Goal: Information Seeking & Learning: Learn about a topic

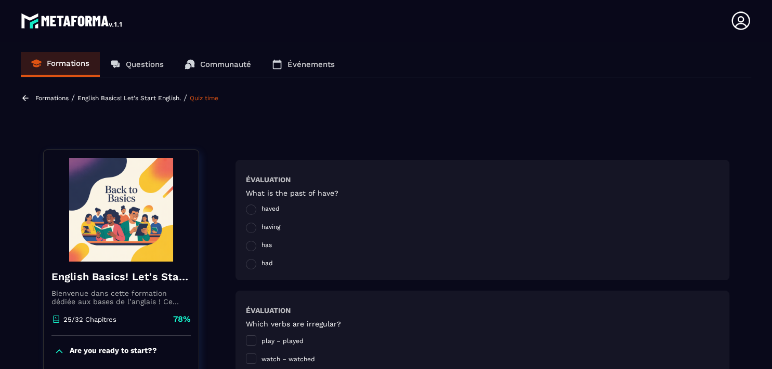
scroll to position [1064, 0]
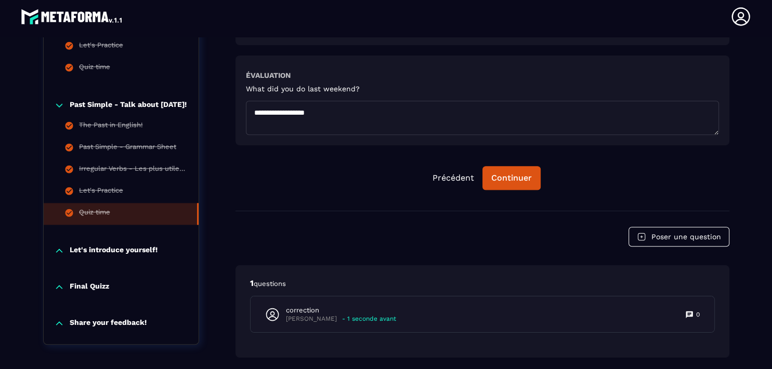
click at [130, 246] on p "Let's introduce yourself!" at bounding box center [114, 251] width 88 height 10
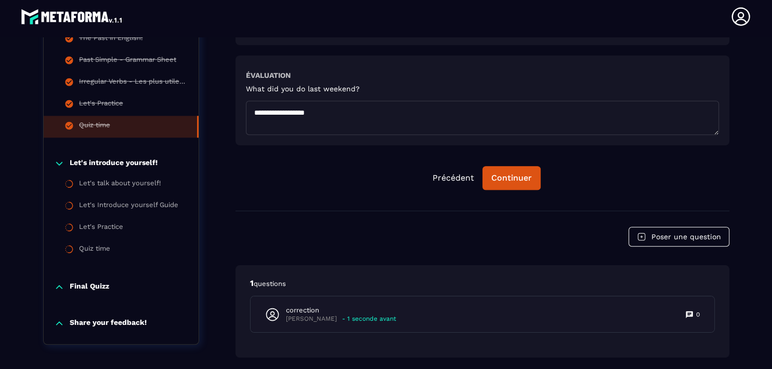
click at [121, 160] on p "Let's introduce yourself!" at bounding box center [114, 164] width 88 height 10
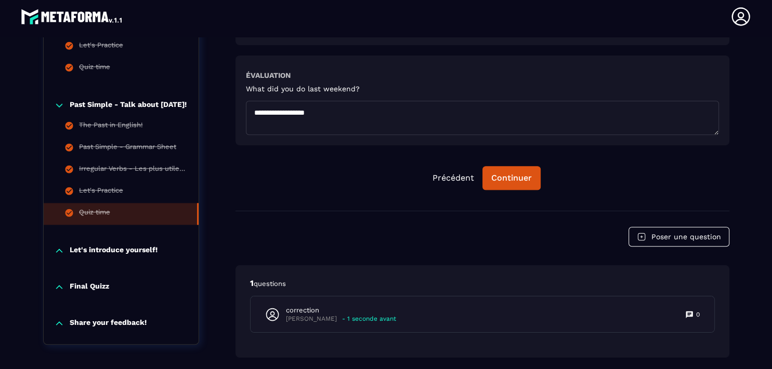
click at [110, 246] on p "Let's introduce yourself!" at bounding box center [114, 251] width 88 height 10
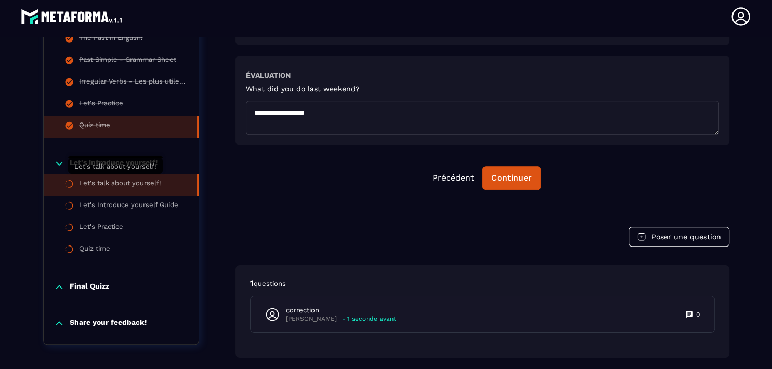
click at [117, 182] on div "Let's talk about yourself!" at bounding box center [120, 184] width 82 height 11
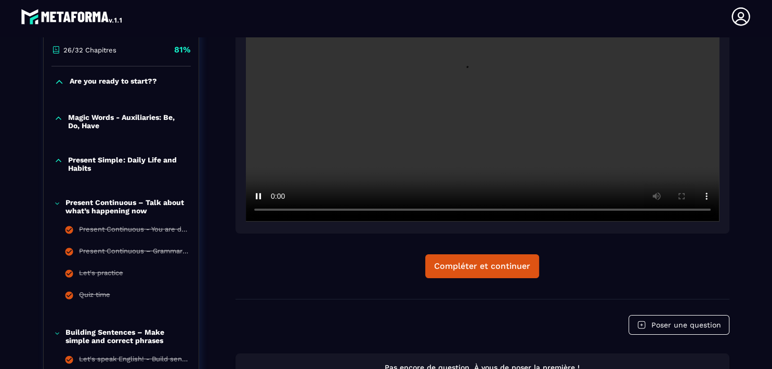
scroll to position [273, 0]
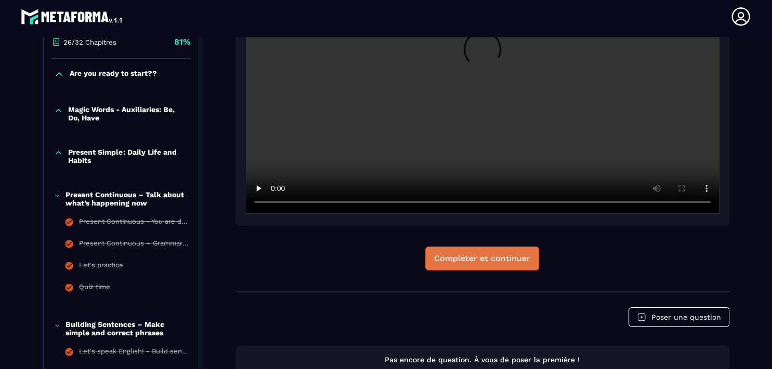
click at [496, 259] on div "Compléter et continuer" at bounding box center [482, 259] width 96 height 10
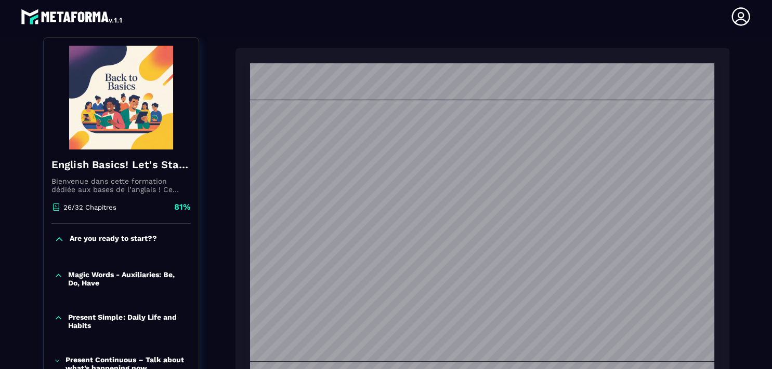
scroll to position [252, 0]
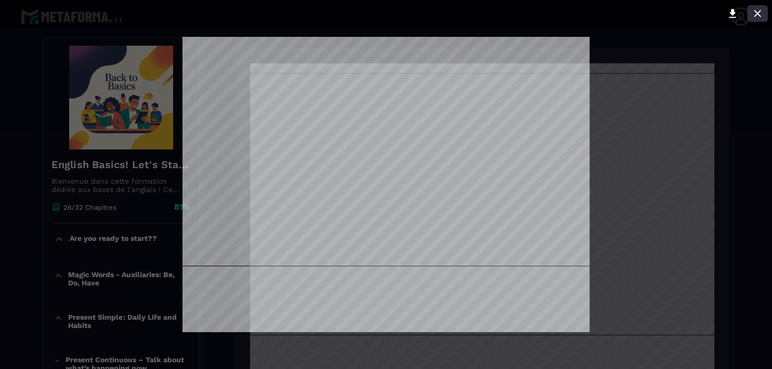
click at [760, 12] on icon at bounding box center [757, 13] width 12 height 12
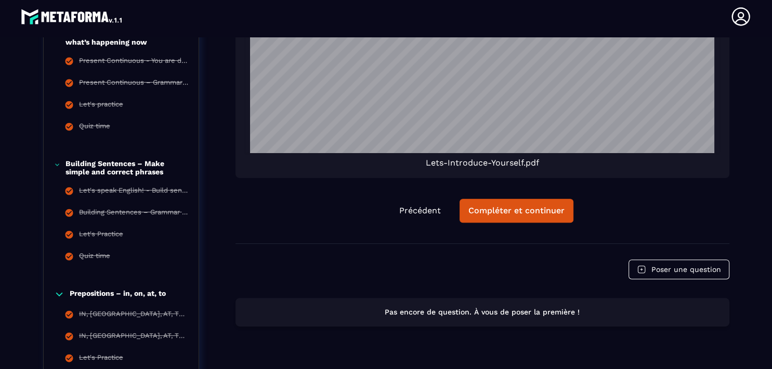
scroll to position [461, 0]
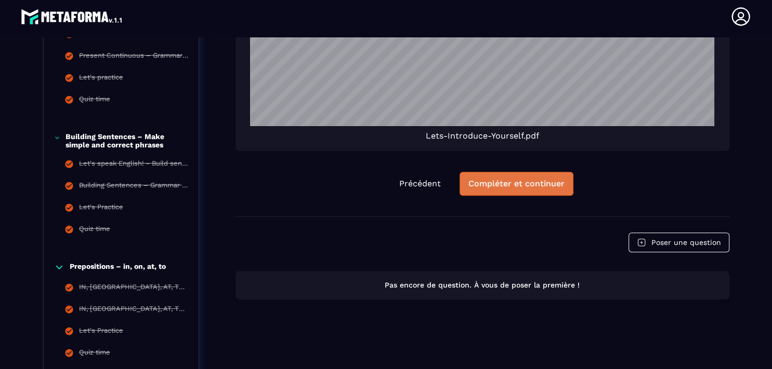
click at [522, 189] on button "Compléter et continuer" at bounding box center [516, 184] width 114 height 24
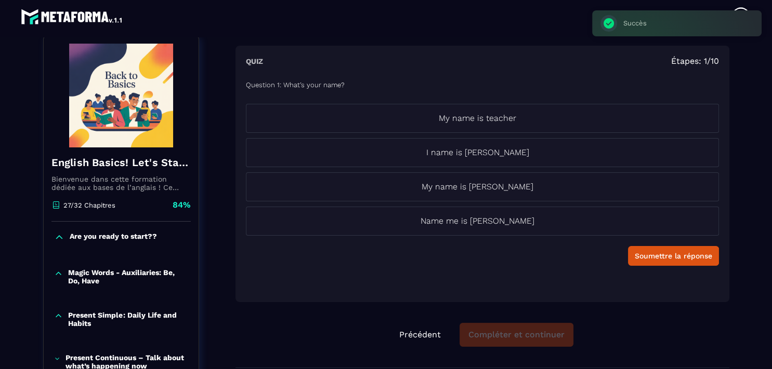
scroll to position [108, 0]
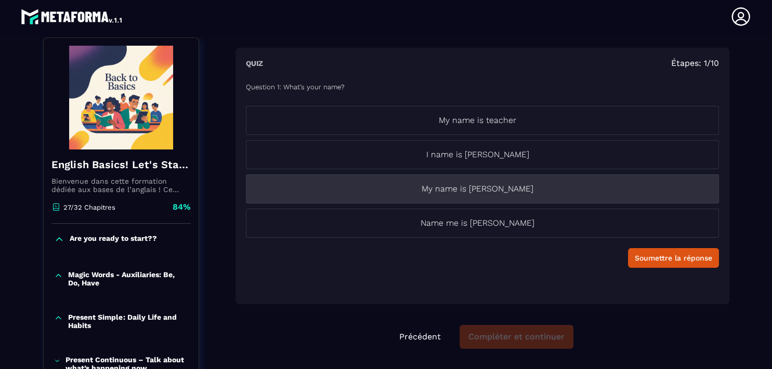
click at [487, 192] on p "My name is [PERSON_NAME]" at bounding box center [477, 189] width 463 height 12
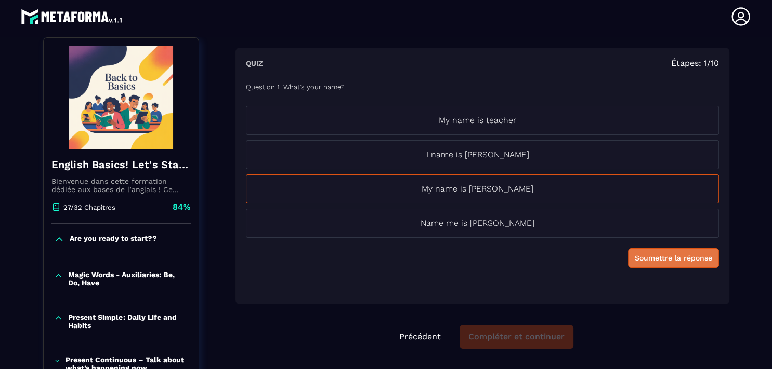
click at [641, 258] on div "Soumettre la réponse" at bounding box center [673, 258] width 77 height 10
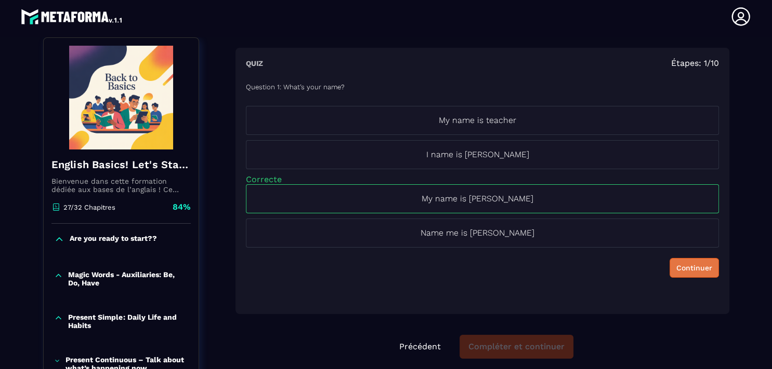
click at [678, 263] on div "Continuer" at bounding box center [694, 268] width 36 height 10
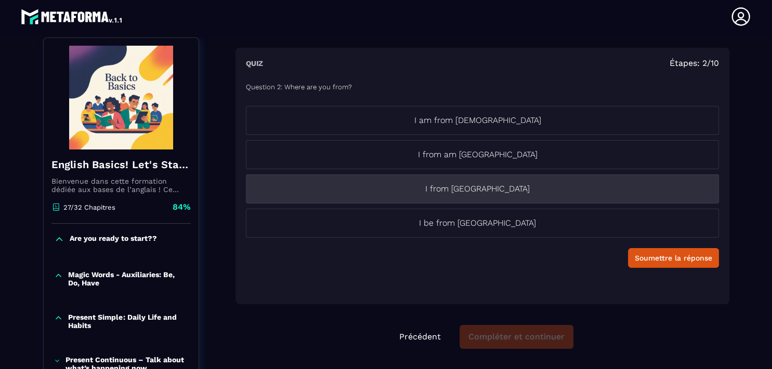
click at [479, 186] on p "I from [GEOGRAPHIC_DATA]" at bounding box center [477, 189] width 463 height 12
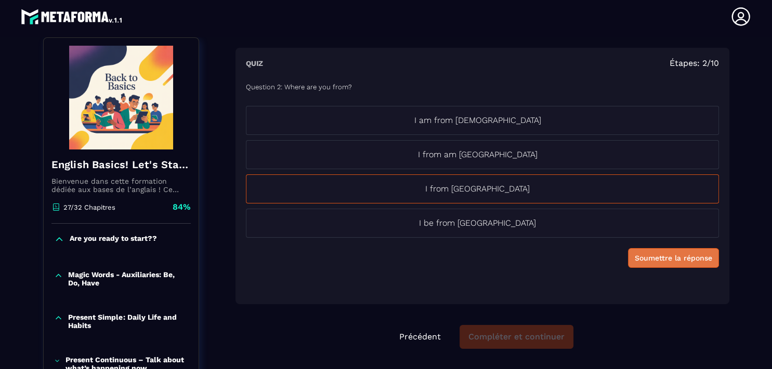
click at [655, 257] on div "Soumettre la réponse" at bounding box center [673, 258] width 77 height 10
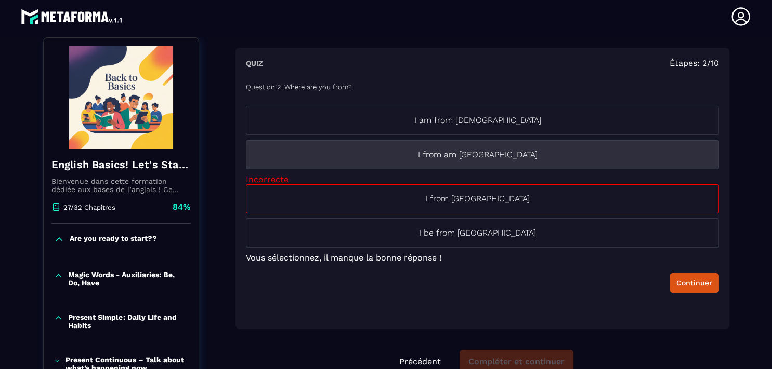
click at [481, 157] on p "I from am [GEOGRAPHIC_DATA]" at bounding box center [477, 155] width 463 height 12
click at [522, 160] on p "I from am [GEOGRAPHIC_DATA]" at bounding box center [477, 155] width 463 height 12
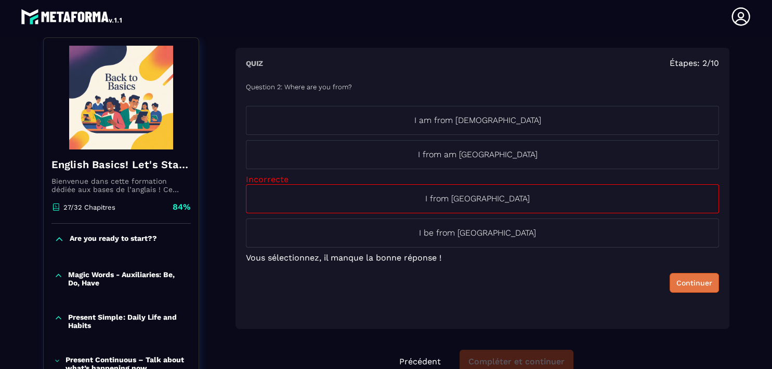
click at [678, 284] on div "Continuer" at bounding box center [694, 283] width 36 height 10
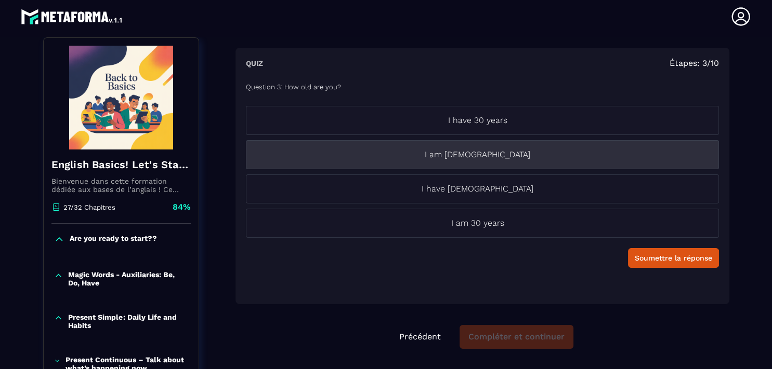
click at [484, 152] on p "I am [DEMOGRAPHIC_DATA]" at bounding box center [477, 155] width 463 height 12
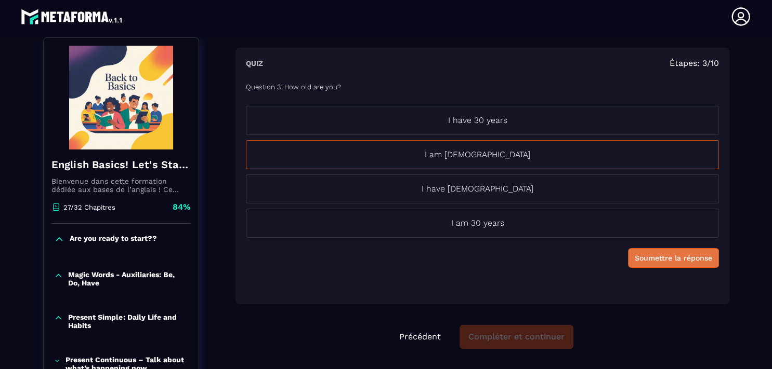
click at [675, 258] on div "Soumettre la réponse" at bounding box center [673, 258] width 77 height 10
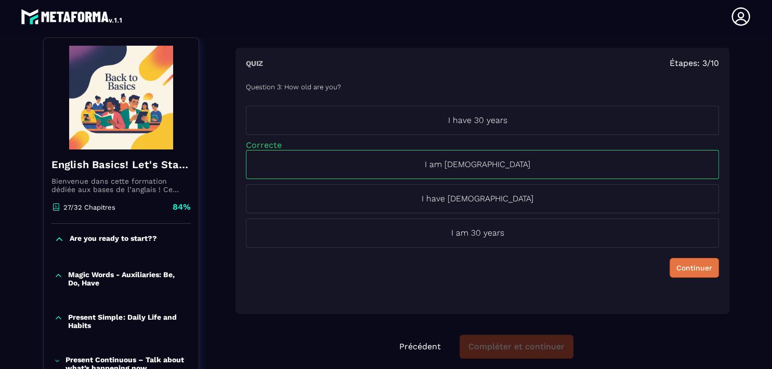
click at [679, 265] on div "Continuer" at bounding box center [694, 268] width 36 height 10
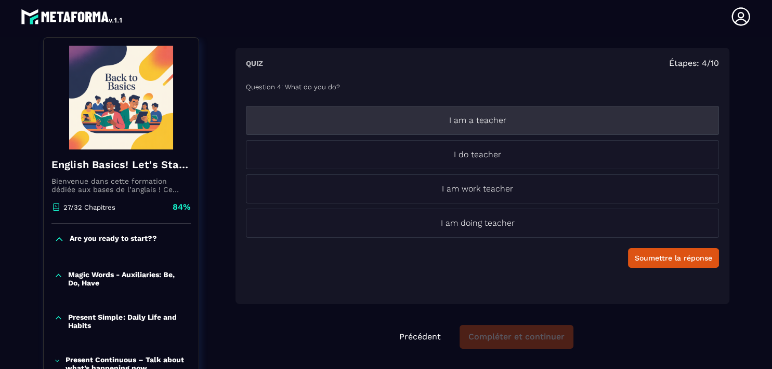
click at [513, 122] on p "I am a teacher" at bounding box center [477, 120] width 463 height 12
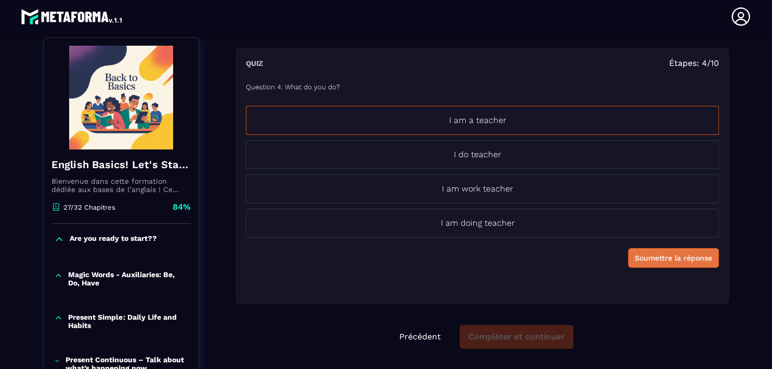
click at [656, 258] on div "Soumettre la réponse" at bounding box center [673, 258] width 77 height 10
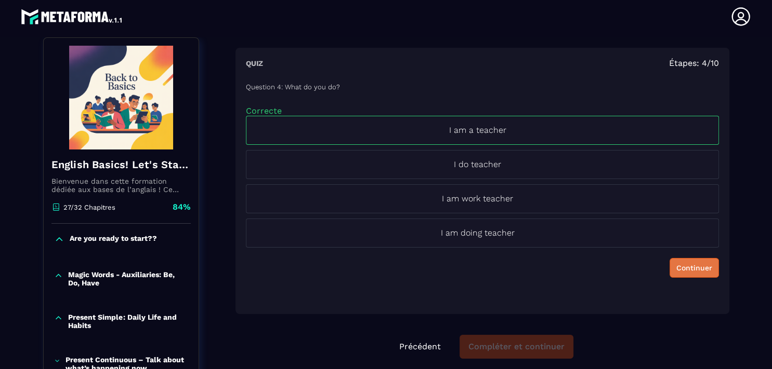
click at [680, 267] on div "Continuer" at bounding box center [694, 268] width 36 height 10
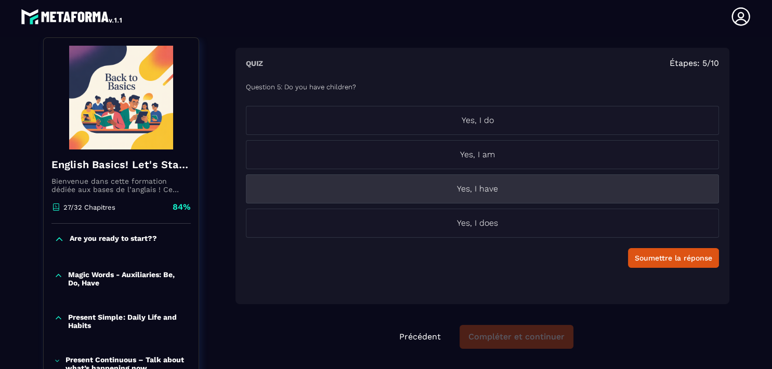
click at [487, 186] on p "Yes, I have" at bounding box center [477, 189] width 463 height 12
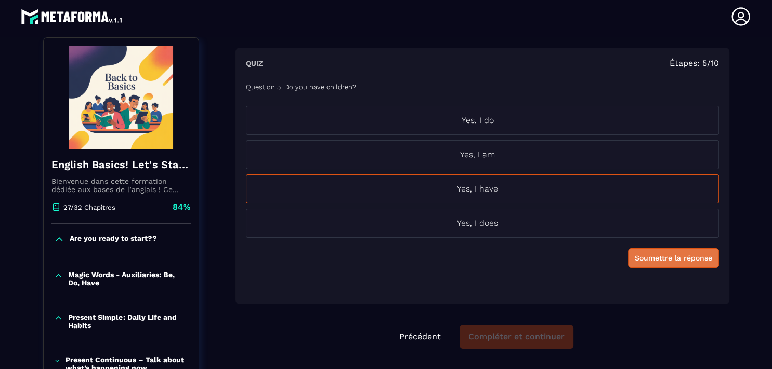
click at [667, 264] on button "Soumettre la réponse" at bounding box center [673, 258] width 91 height 20
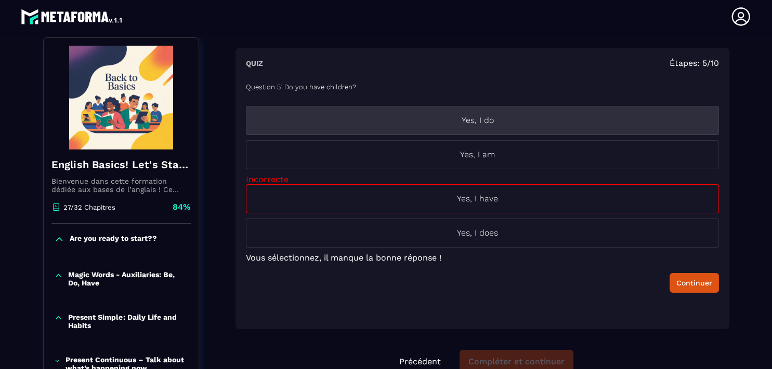
click at [484, 126] on p "Yes, I do" at bounding box center [477, 120] width 463 height 12
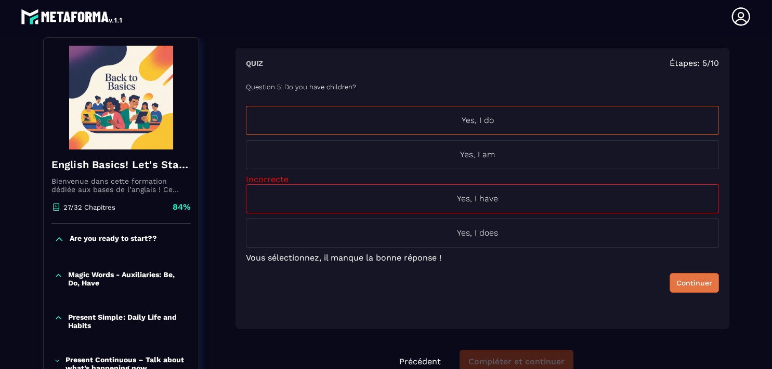
click at [676, 283] on div "Continuer" at bounding box center [694, 283] width 36 height 10
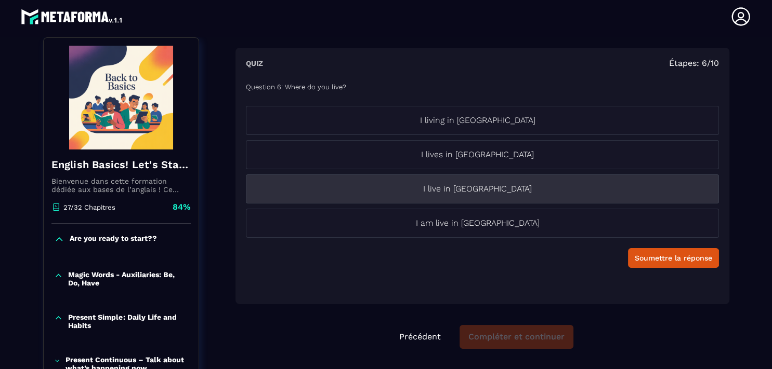
click at [492, 187] on p "I live in [GEOGRAPHIC_DATA]" at bounding box center [477, 189] width 463 height 12
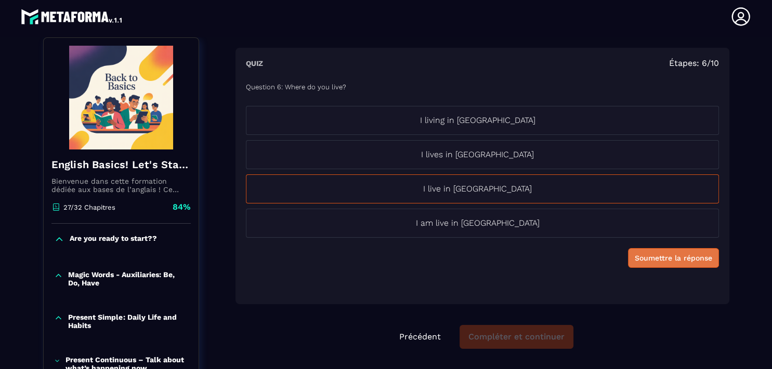
click at [646, 259] on div "Soumettre la réponse" at bounding box center [673, 258] width 77 height 10
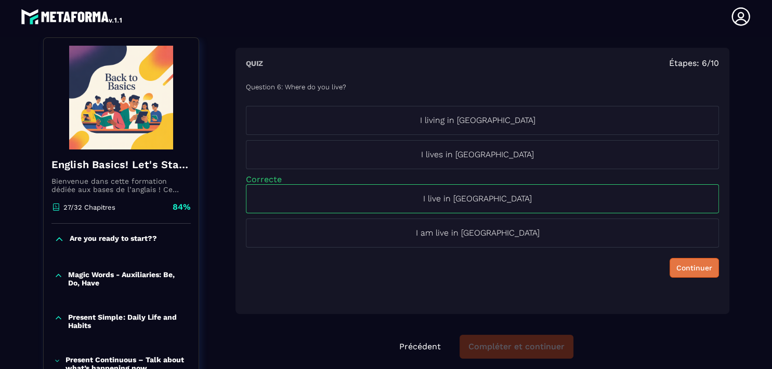
click at [683, 267] on div "Continuer" at bounding box center [694, 268] width 36 height 10
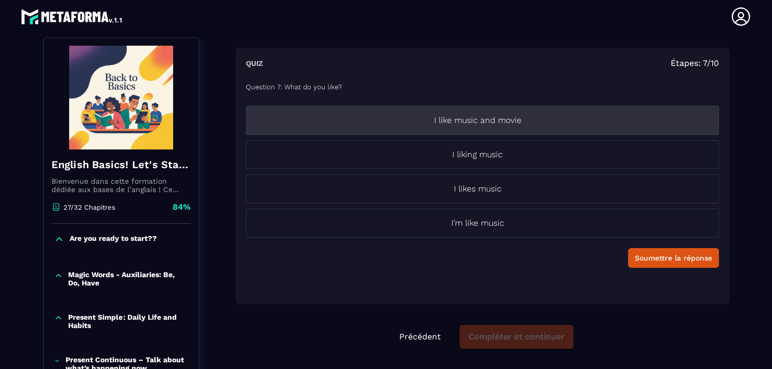
click at [473, 122] on p "I like music and movie" at bounding box center [477, 120] width 463 height 12
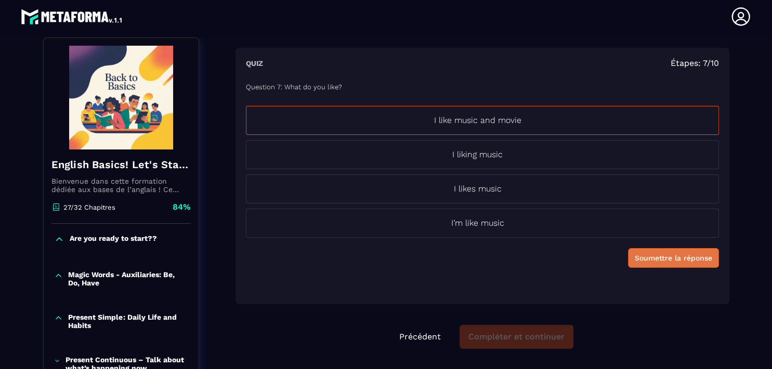
click at [660, 256] on div "Soumettre la réponse" at bounding box center [673, 258] width 77 height 10
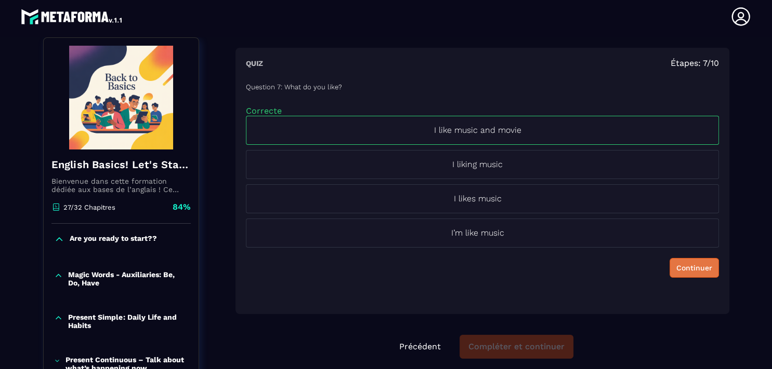
click at [681, 272] on div "Continuer" at bounding box center [694, 268] width 36 height 10
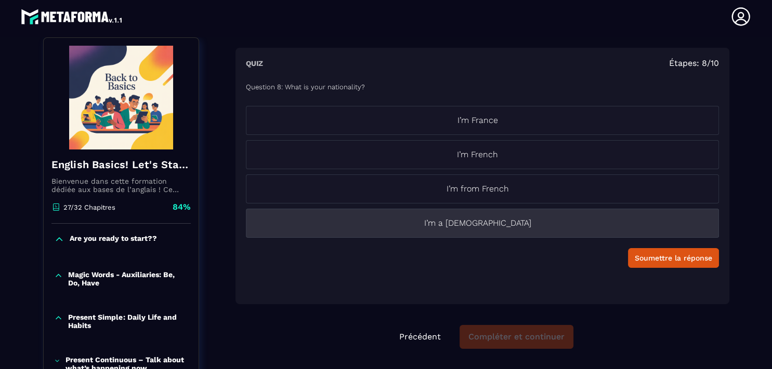
click at [483, 223] on p "I’m a [DEMOGRAPHIC_DATA]" at bounding box center [477, 223] width 463 height 12
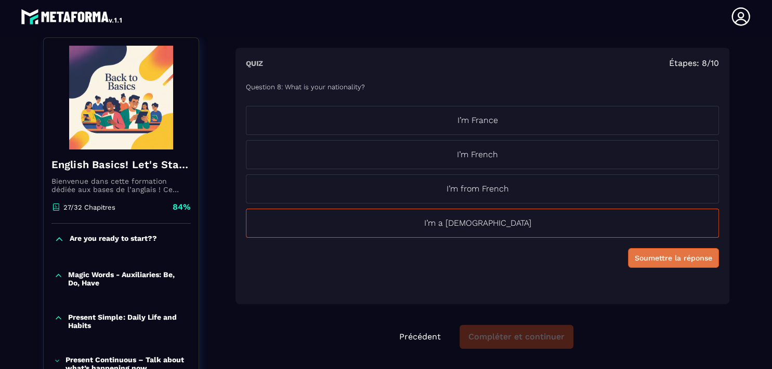
click at [679, 263] on button "Soumettre la réponse" at bounding box center [673, 258] width 91 height 20
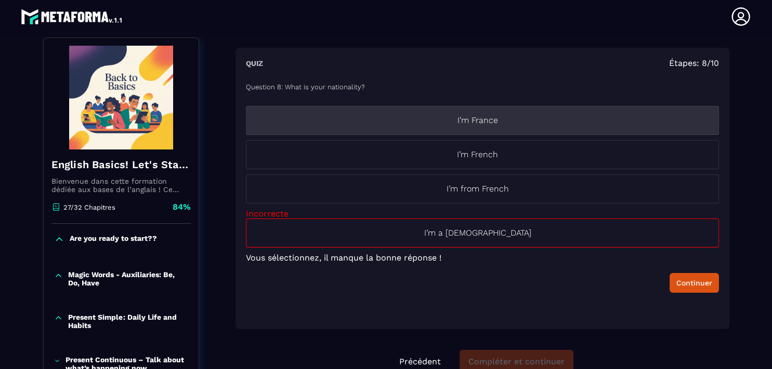
click at [479, 120] on p "I’m France" at bounding box center [477, 120] width 463 height 12
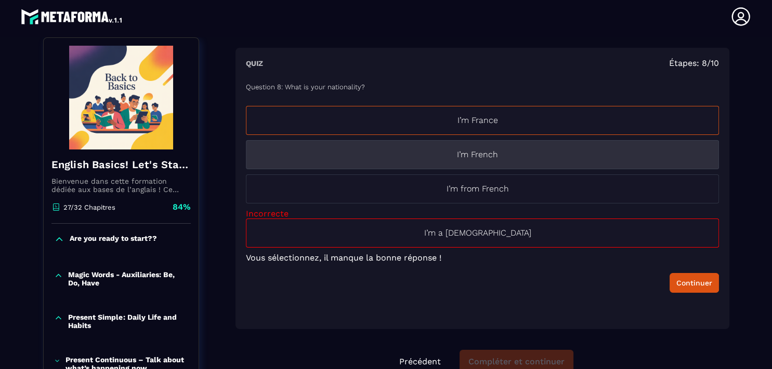
click at [469, 151] on p "I’m French" at bounding box center [477, 155] width 463 height 12
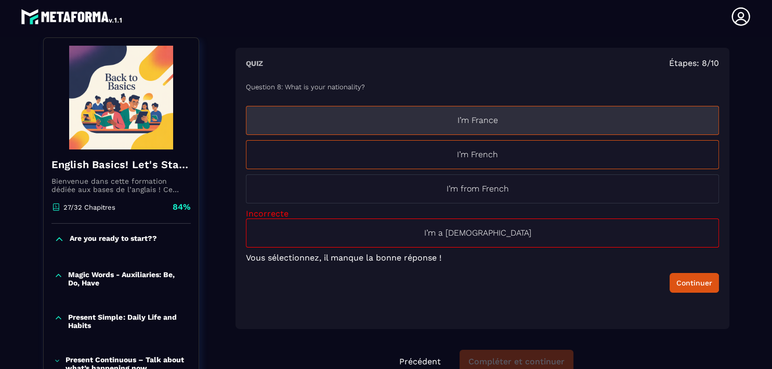
click at [477, 126] on p "I’m France" at bounding box center [477, 120] width 463 height 12
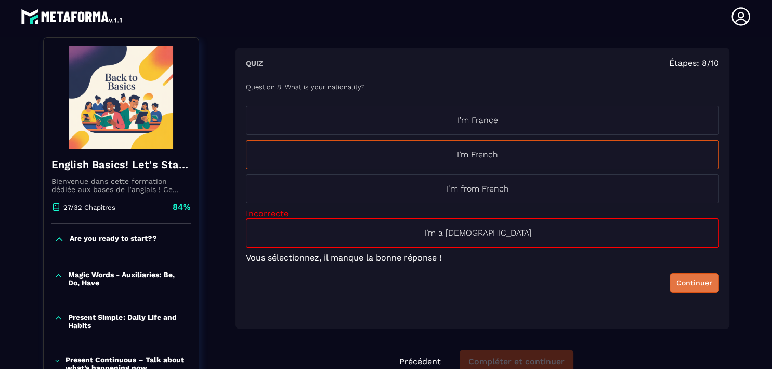
click at [687, 283] on div "Continuer" at bounding box center [694, 283] width 36 height 10
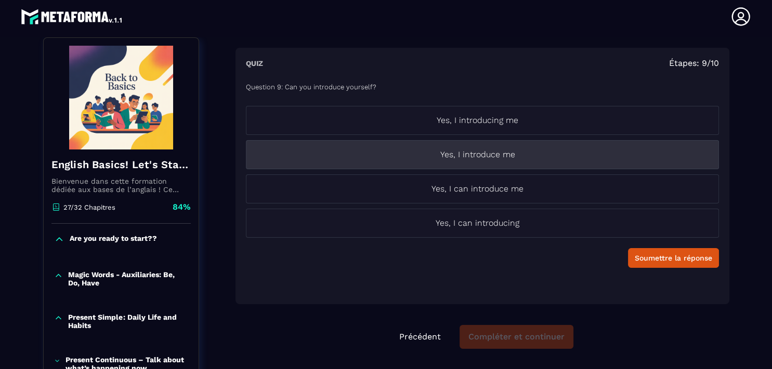
click at [476, 159] on p "Yes, I introduce me" at bounding box center [477, 155] width 463 height 12
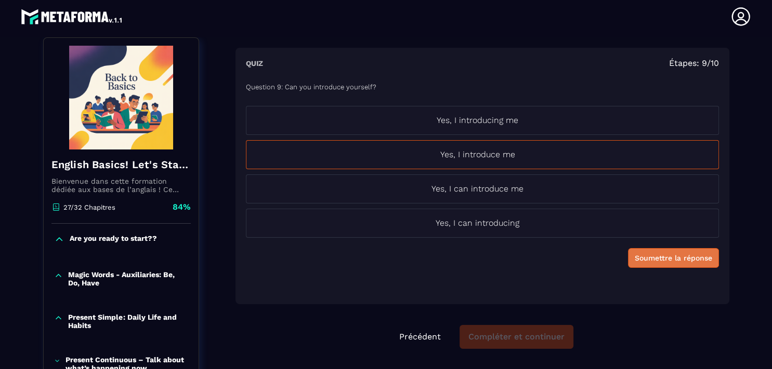
click at [672, 257] on div "Soumettre la réponse" at bounding box center [673, 258] width 77 height 10
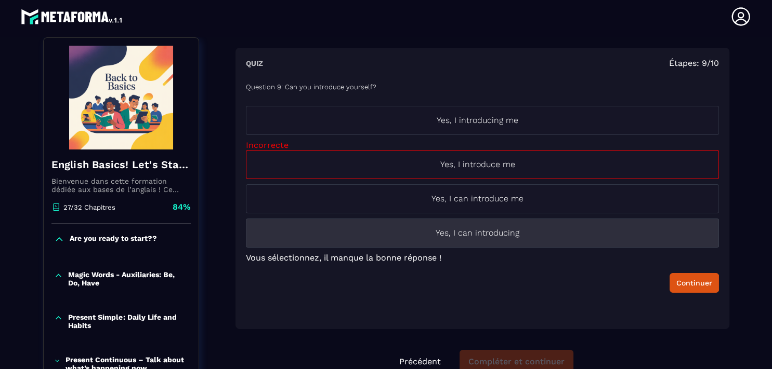
click at [563, 238] on p "Yes, I can introducing" at bounding box center [477, 233] width 463 height 12
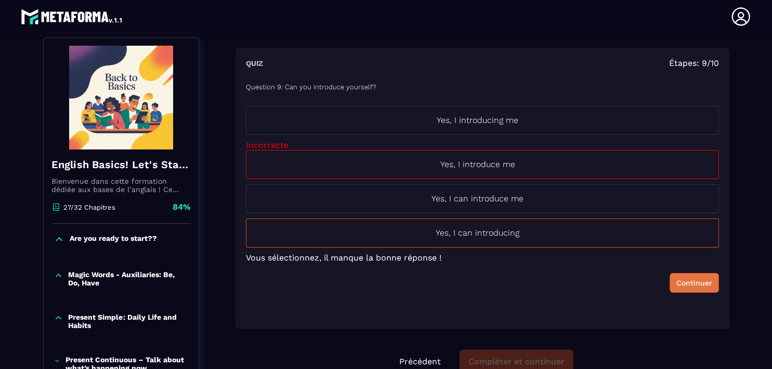
click at [676, 283] on div "Continuer" at bounding box center [694, 283] width 36 height 10
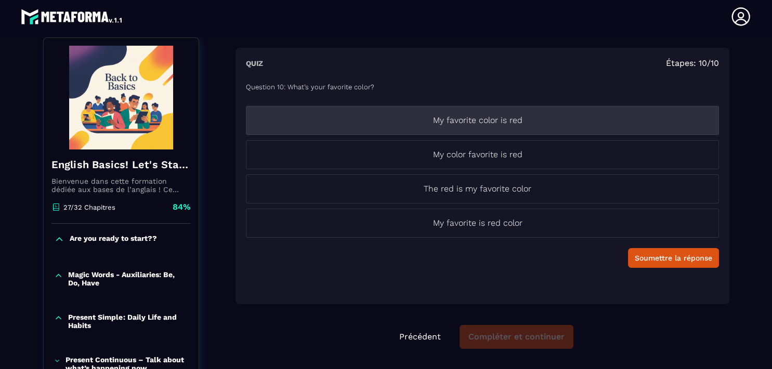
click at [482, 125] on p "My favorite color is red" at bounding box center [477, 120] width 463 height 12
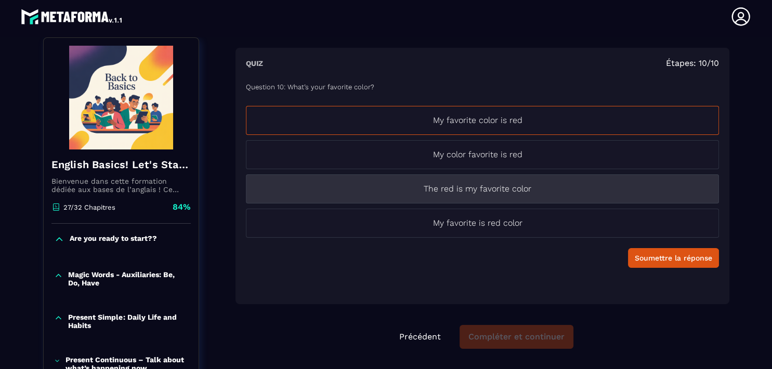
click at [487, 190] on p "The red is my favorite color" at bounding box center [477, 189] width 463 height 12
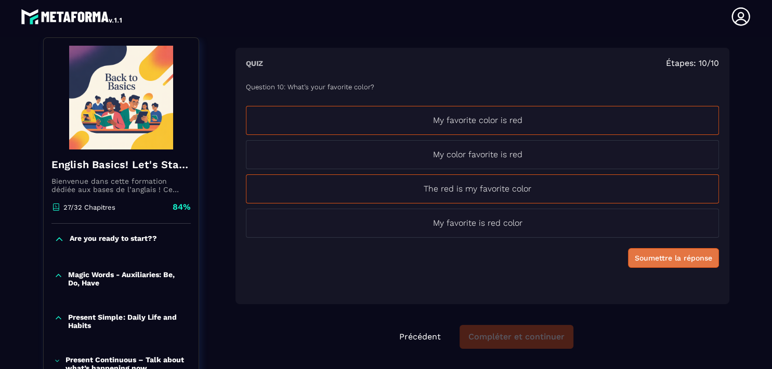
click at [641, 253] on div "Soumettre la réponse" at bounding box center [673, 258] width 77 height 10
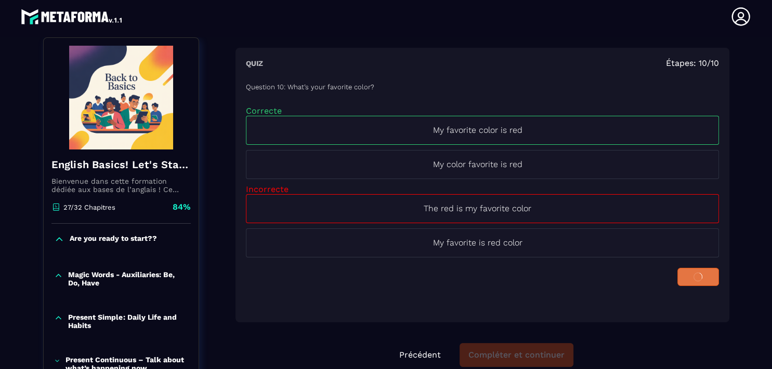
click at [641, 253] on li "My favorite is red color" at bounding box center [482, 243] width 473 height 29
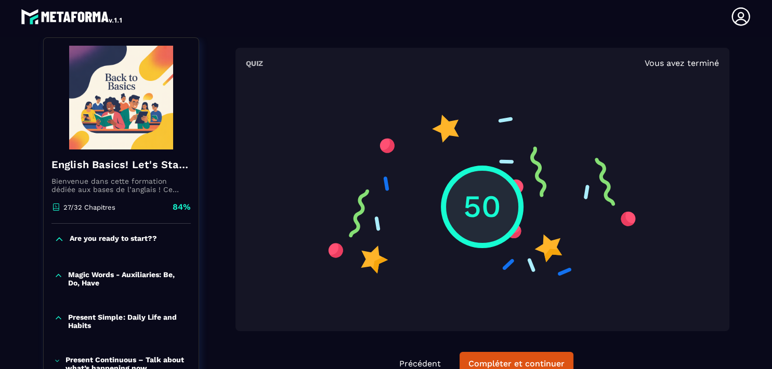
click at [500, 193] on div "50" at bounding box center [482, 207] width 83 height 83
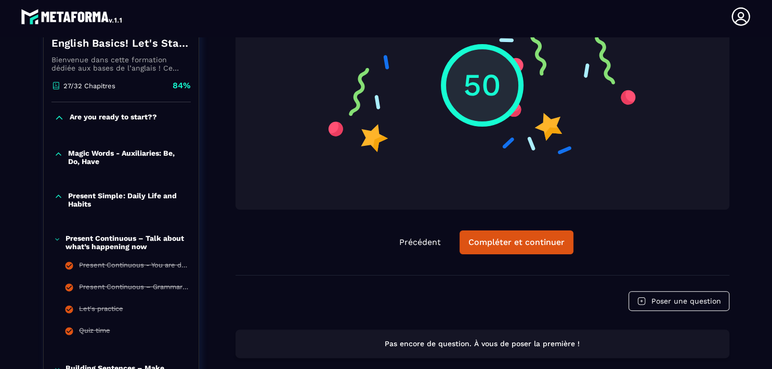
scroll to position [229, 0]
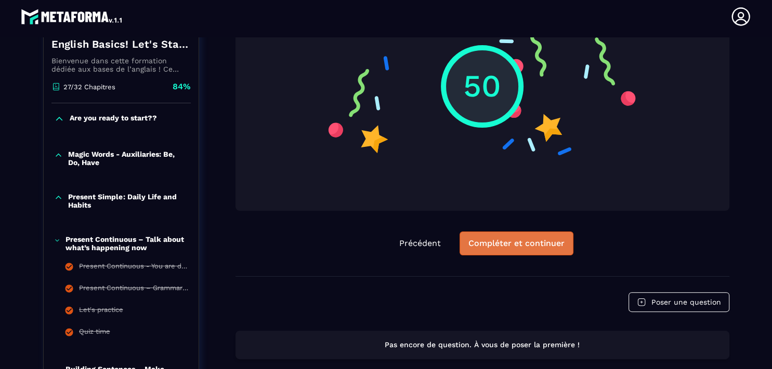
click at [477, 242] on div "Compléter et continuer" at bounding box center [516, 244] width 96 height 10
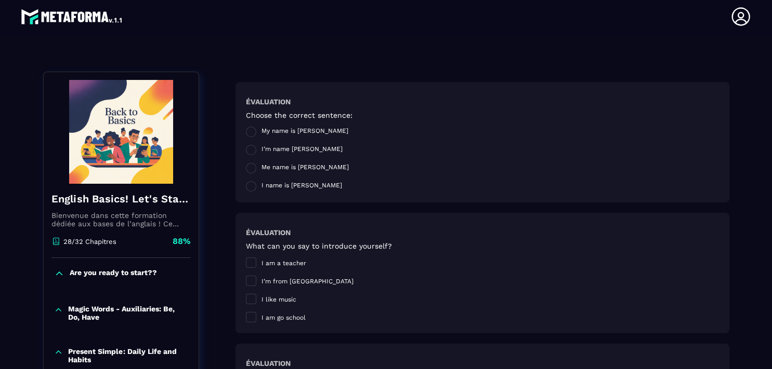
scroll to position [88, 0]
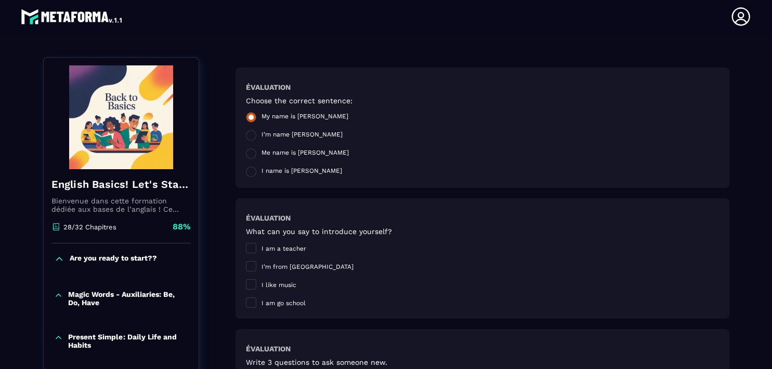
click at [246, 113] on span at bounding box center [251, 117] width 10 height 10
click at [246, 138] on span at bounding box center [251, 135] width 10 height 10
click at [247, 115] on span at bounding box center [251, 117] width 10 height 10
click at [246, 252] on span at bounding box center [251, 248] width 10 height 10
click at [246, 267] on span at bounding box center [251, 266] width 10 height 10
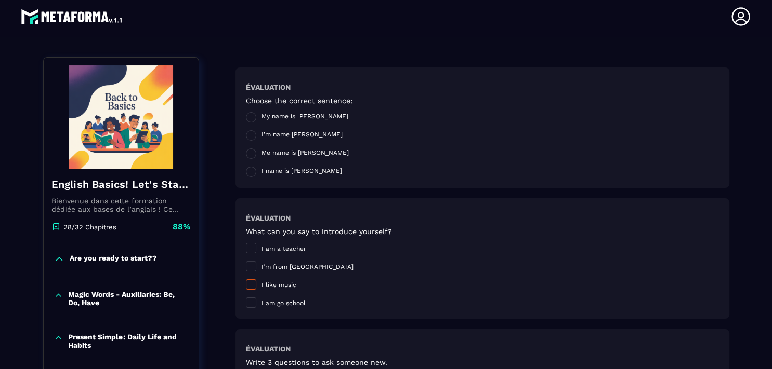
click at [246, 283] on span at bounding box center [251, 285] width 10 height 10
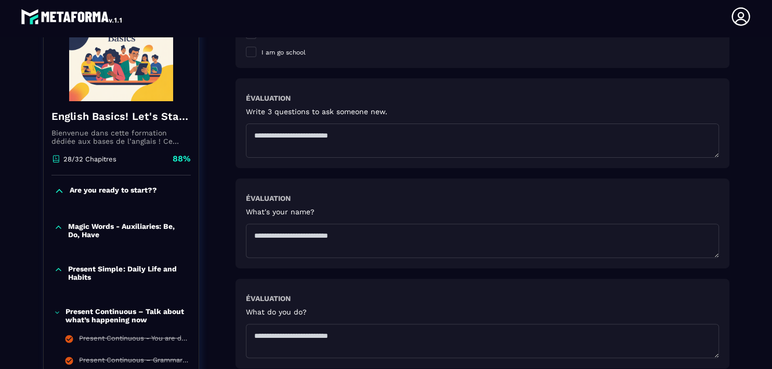
scroll to position [343, 0]
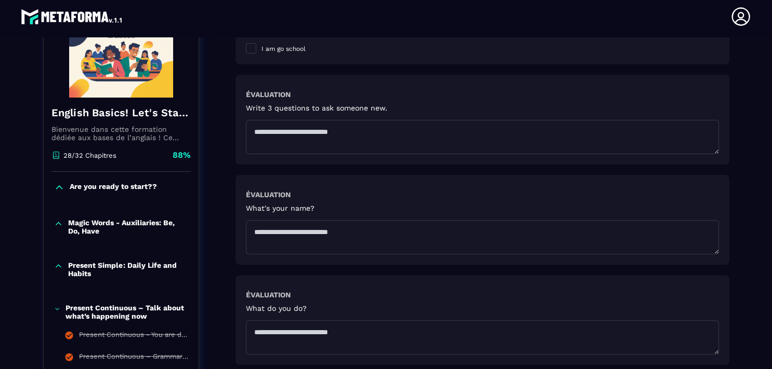
click at [283, 125] on textarea at bounding box center [482, 137] width 473 height 34
type textarea "**********"
click at [252, 227] on textarea at bounding box center [482, 237] width 473 height 34
type textarea "**********"
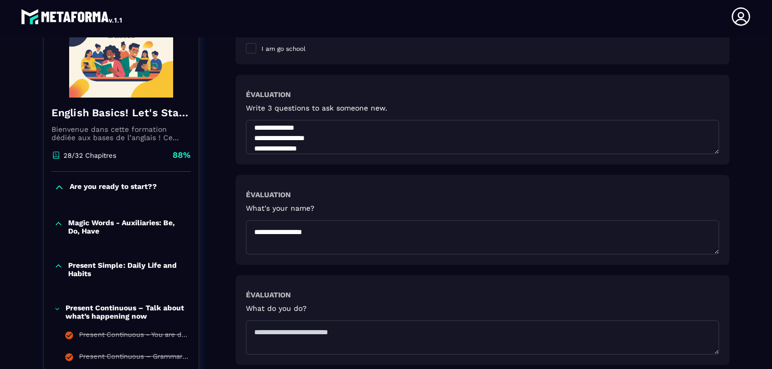
click at [268, 329] on textarea at bounding box center [482, 338] width 473 height 34
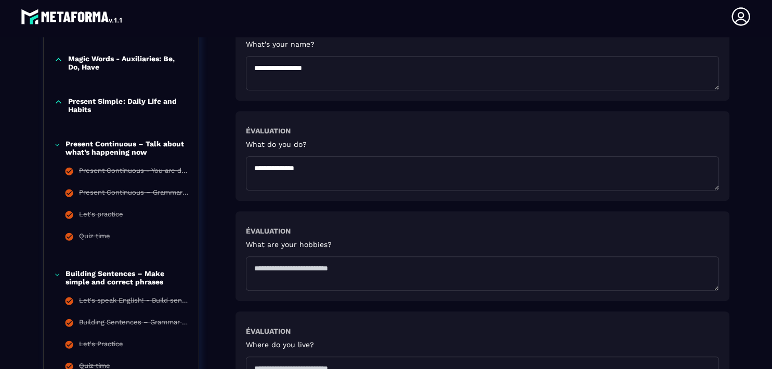
scroll to position [509, 0]
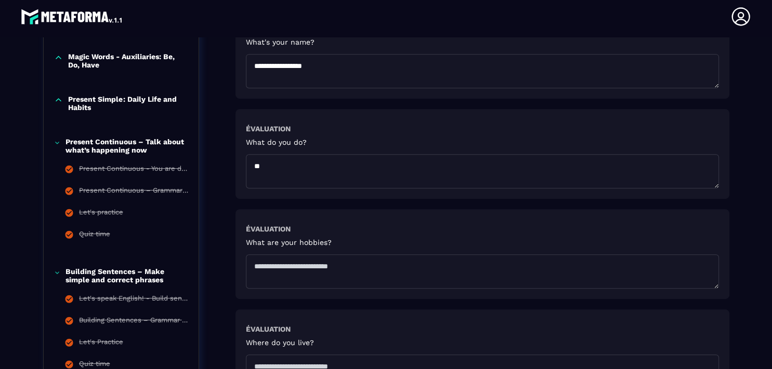
type textarea "*"
type textarea "**********"
click at [278, 267] on textarea at bounding box center [482, 272] width 473 height 34
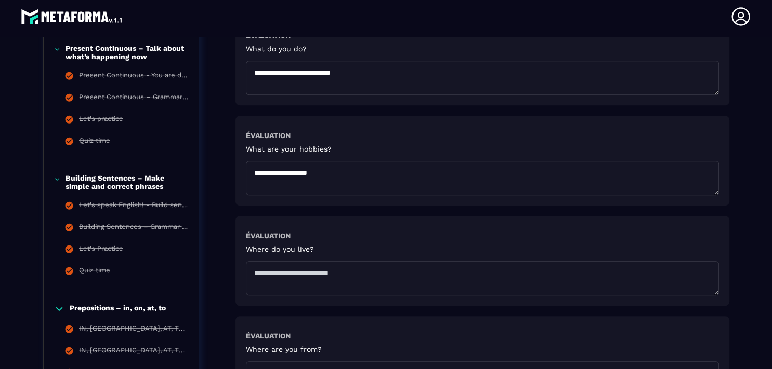
scroll to position [651, 0]
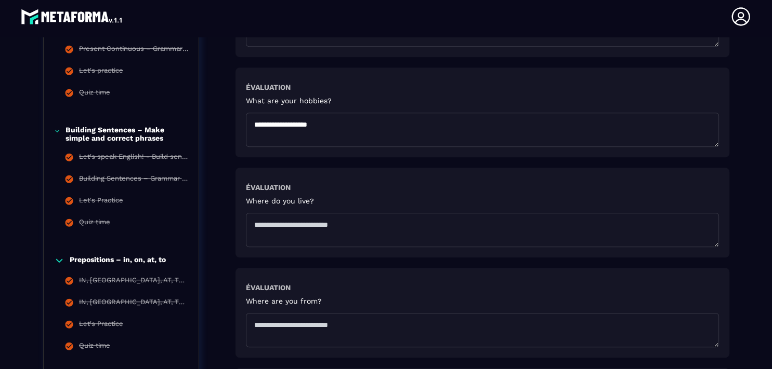
type textarea "**********"
click at [259, 224] on textarea at bounding box center [482, 230] width 473 height 34
type textarea "**********"
click at [262, 324] on textarea at bounding box center [482, 330] width 473 height 34
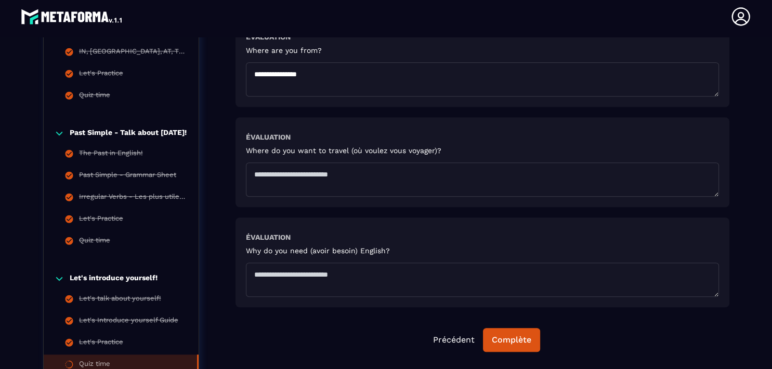
scroll to position [933, 0]
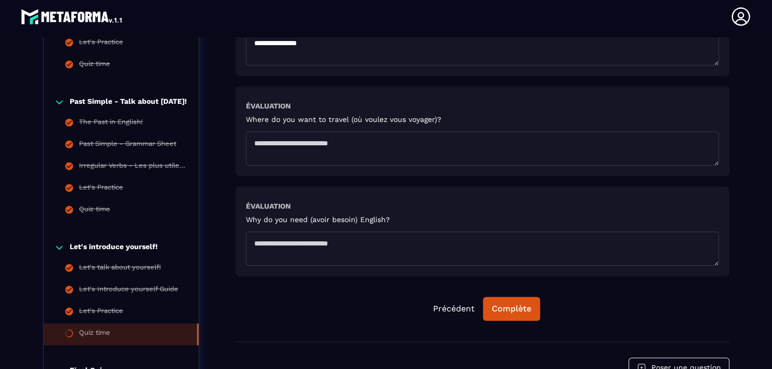
type textarea "**********"
click at [282, 143] on textarea at bounding box center [482, 148] width 473 height 34
click at [327, 141] on textarea "**********" at bounding box center [482, 148] width 473 height 34
click at [379, 145] on textarea "**********" at bounding box center [482, 148] width 473 height 34
type textarea "**********"
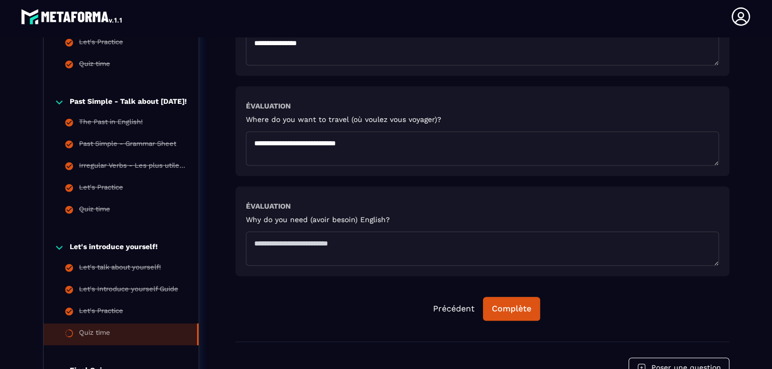
click at [265, 243] on textarea at bounding box center [482, 249] width 473 height 34
type textarea "*"
drag, startPoint x: 392, startPoint y: 240, endPoint x: 350, endPoint y: 239, distance: 41.6
click at [350, 239] on textarea "**********" at bounding box center [482, 249] width 473 height 34
click at [373, 242] on textarea "**********" at bounding box center [482, 249] width 473 height 34
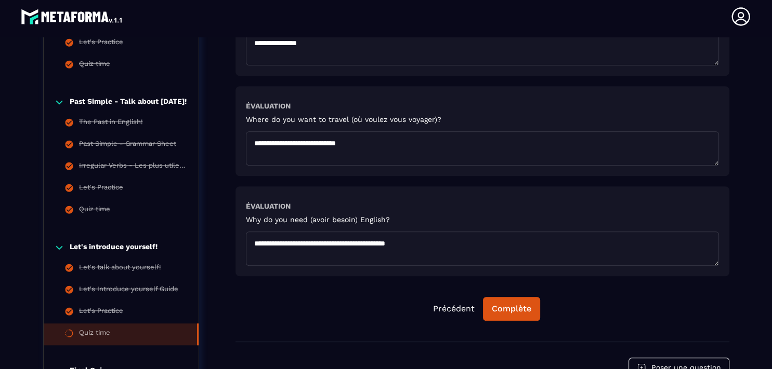
click at [403, 242] on textarea "**********" at bounding box center [482, 249] width 473 height 34
click at [288, 244] on textarea "**********" at bounding box center [482, 249] width 473 height 34
type textarea "**********"
click at [510, 306] on div "Complète" at bounding box center [511, 309] width 39 height 10
click at [510, 306] on div "Continuer" at bounding box center [511, 309] width 41 height 10
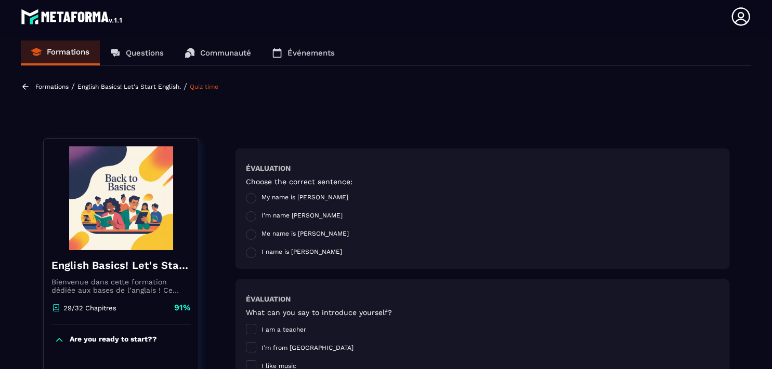
scroll to position [0, 0]
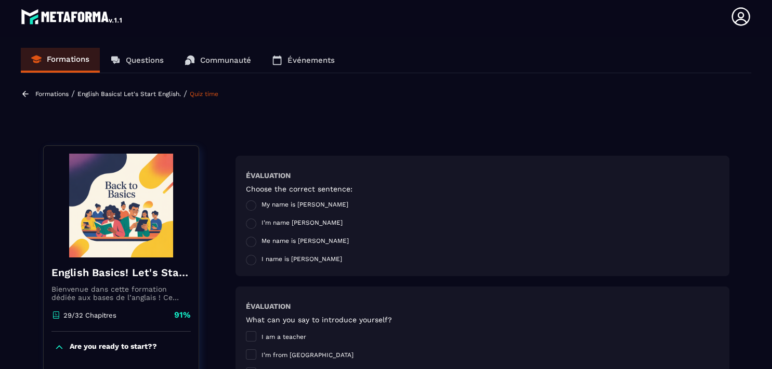
click at [150, 62] on p "Questions" at bounding box center [145, 60] width 38 height 9
click at [130, 59] on p "Questions" at bounding box center [145, 60] width 38 height 9
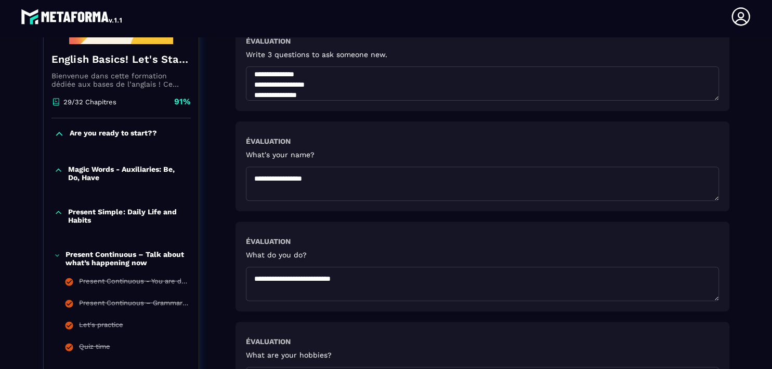
scroll to position [1064, 0]
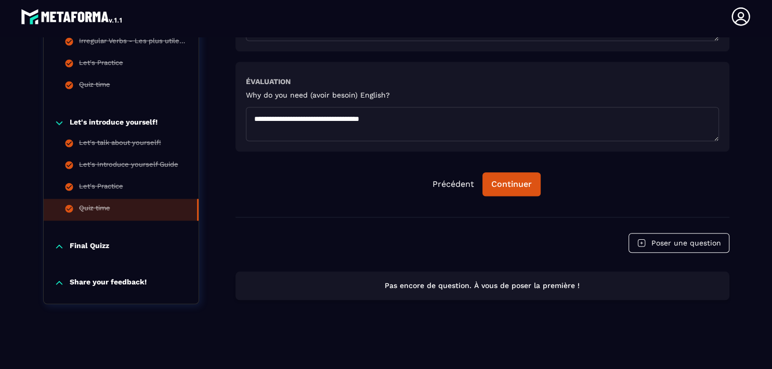
click at [76, 242] on p "Final Quizz" at bounding box center [89, 247] width 39 height 10
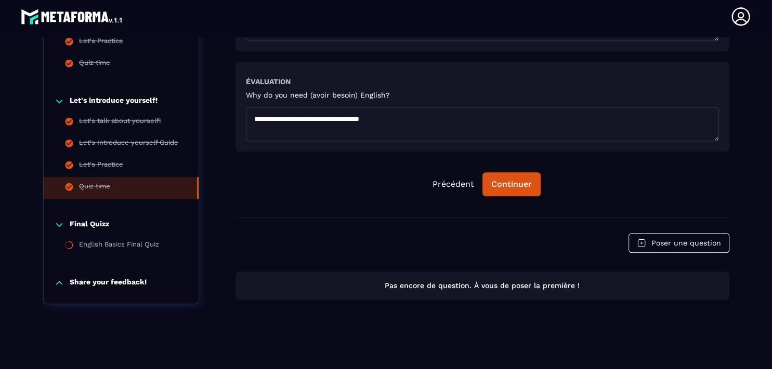
click at [82, 278] on p "Share your feedback!" at bounding box center [108, 283] width 77 height 10
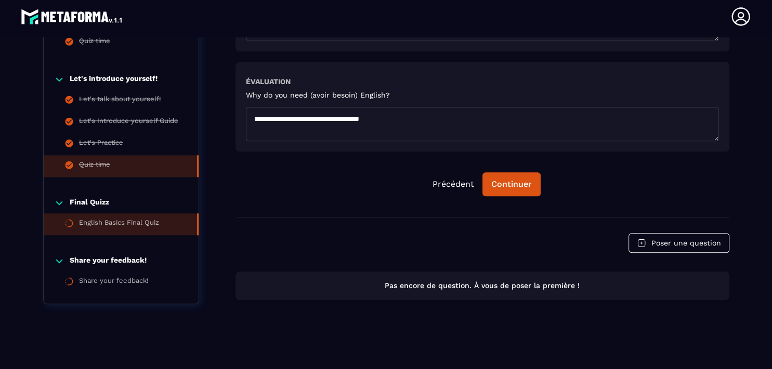
click at [86, 219] on div "English Basics Final Quiz" at bounding box center [119, 224] width 80 height 11
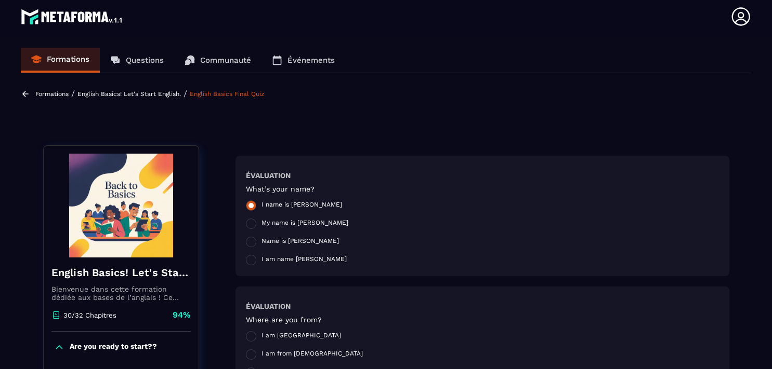
click at [248, 207] on span at bounding box center [251, 206] width 10 height 10
click at [248, 228] on span at bounding box center [251, 224] width 10 height 10
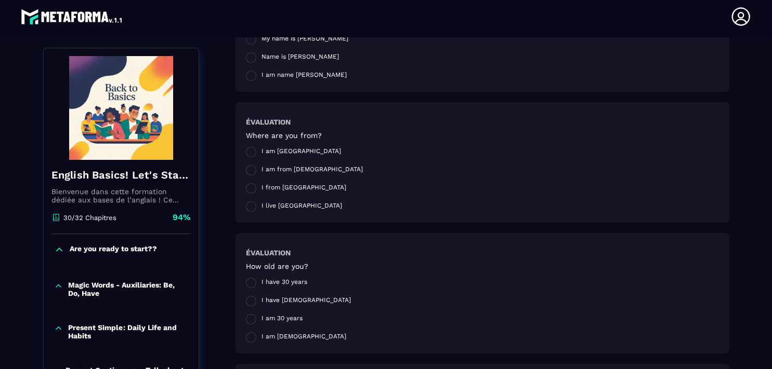
scroll to position [220, 0]
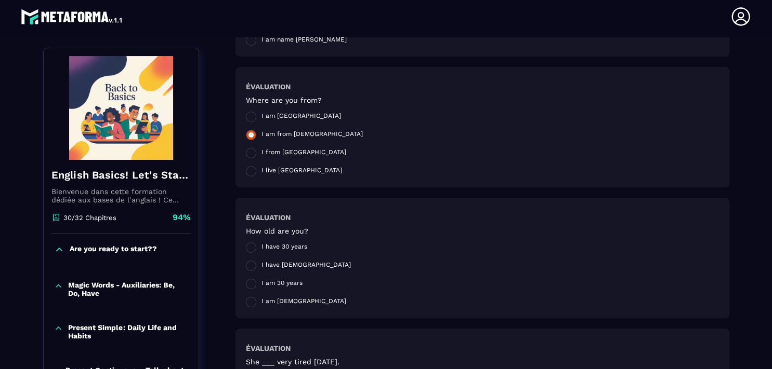
click at [248, 132] on span at bounding box center [251, 135] width 10 height 10
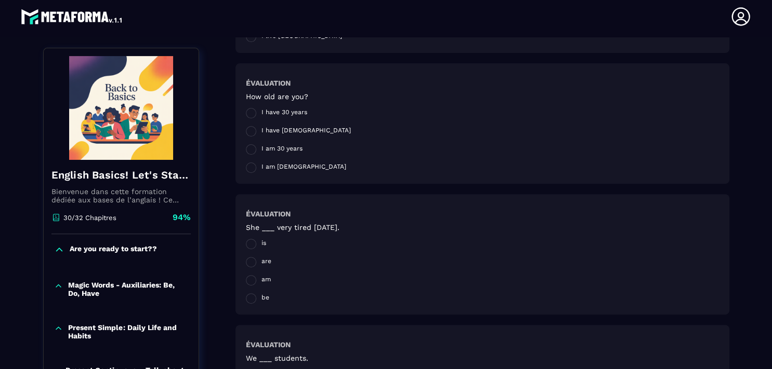
scroll to position [376, 0]
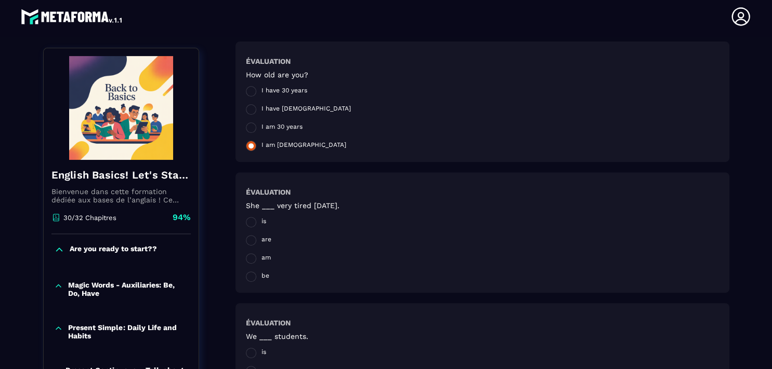
click at [248, 147] on span at bounding box center [251, 146] width 10 height 10
click at [248, 221] on span at bounding box center [251, 222] width 10 height 10
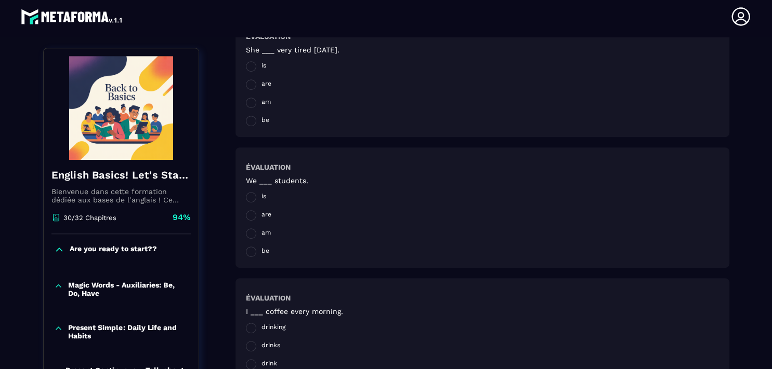
scroll to position [539, 0]
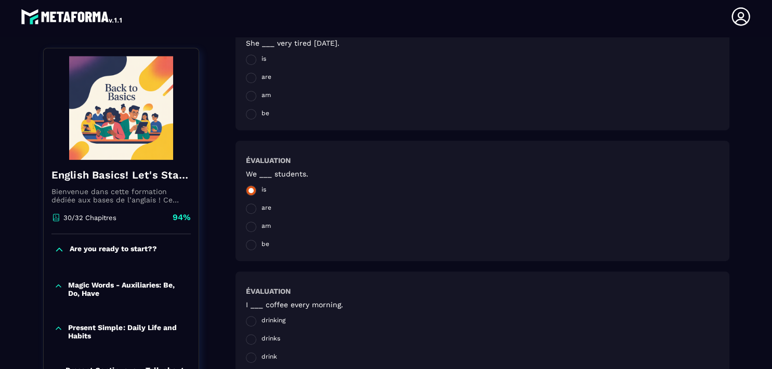
click at [249, 191] on span at bounding box center [251, 191] width 10 height 10
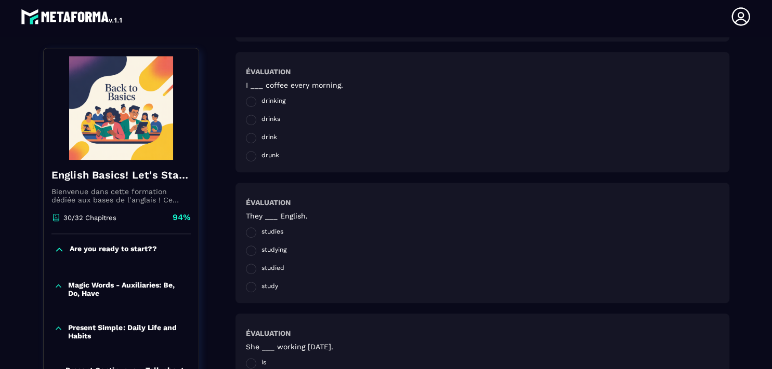
scroll to position [766, 0]
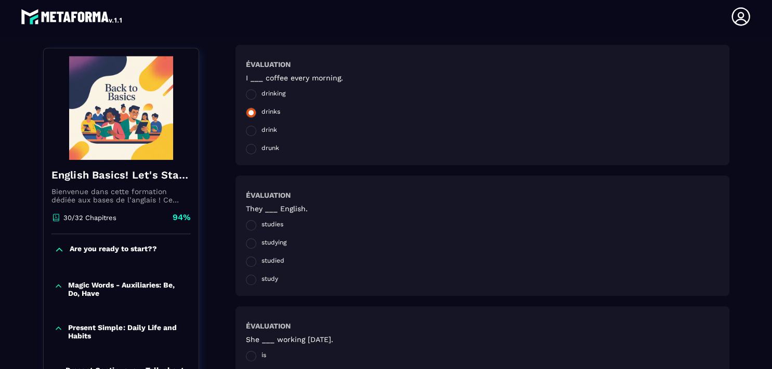
click at [247, 113] on span at bounding box center [251, 113] width 10 height 10
click at [246, 262] on span at bounding box center [251, 262] width 10 height 10
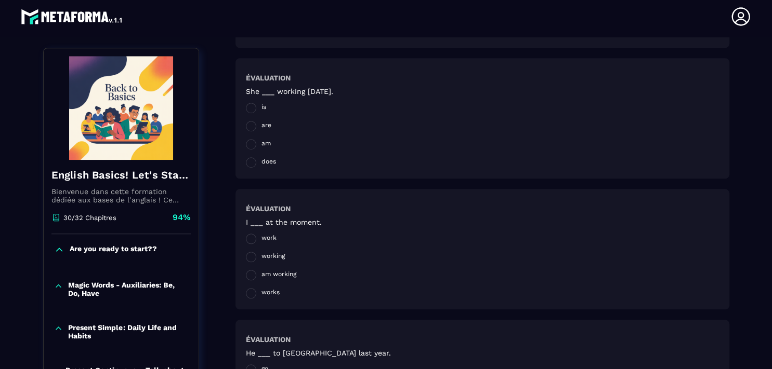
scroll to position [1022, 0]
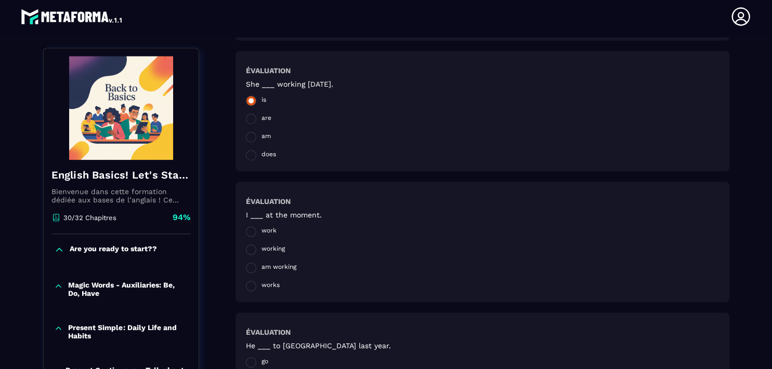
click at [249, 100] on span at bounding box center [251, 101] width 10 height 10
click at [246, 267] on span at bounding box center [251, 268] width 10 height 10
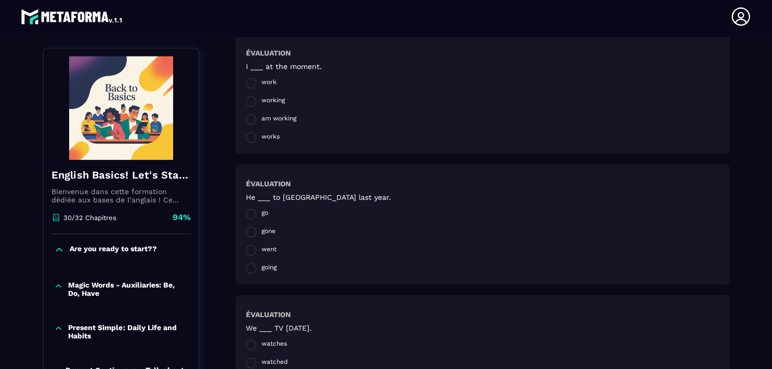
scroll to position [1185, 0]
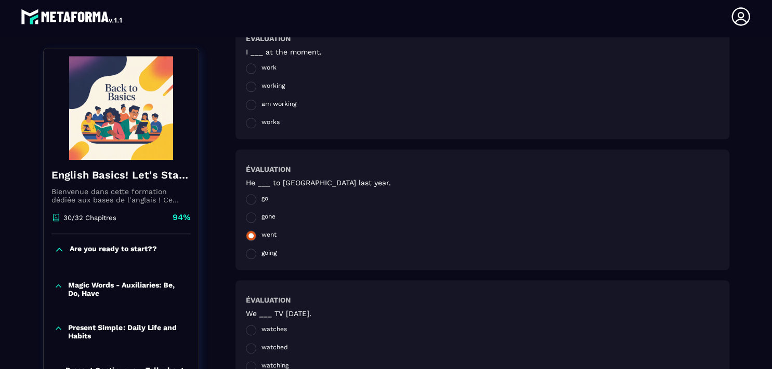
click at [248, 237] on span at bounding box center [251, 236] width 10 height 10
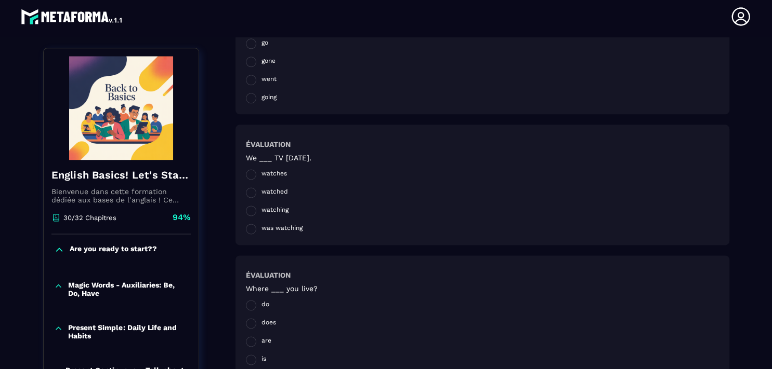
scroll to position [1355, 0]
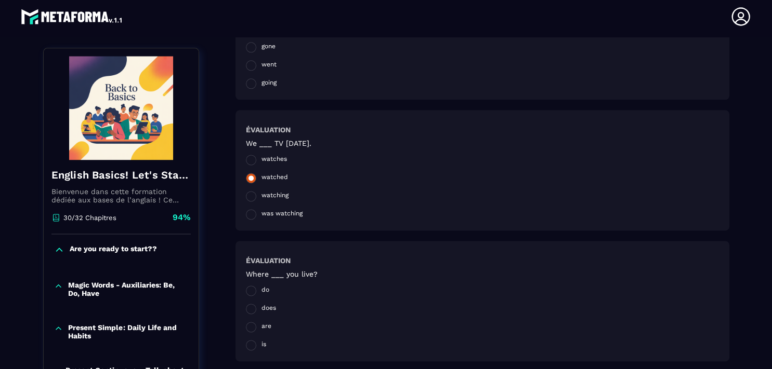
click at [248, 180] on span at bounding box center [251, 178] width 10 height 10
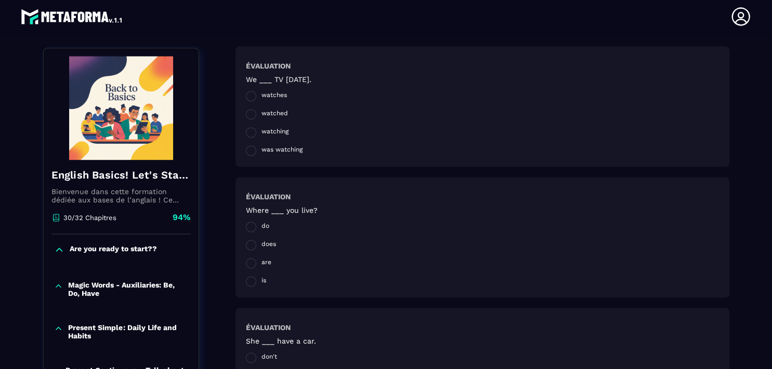
scroll to position [1483, 0]
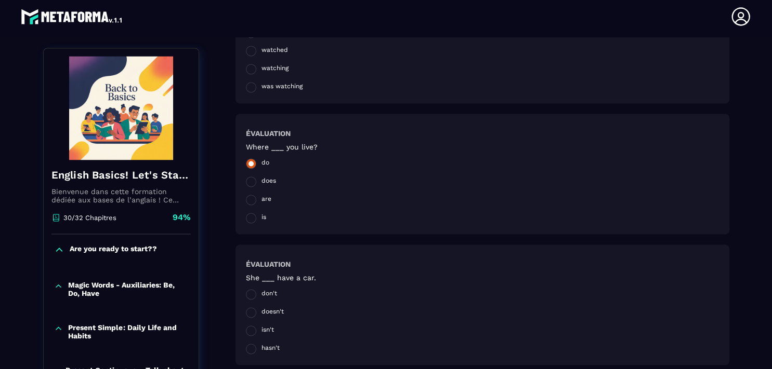
click at [248, 165] on span at bounding box center [251, 164] width 10 height 10
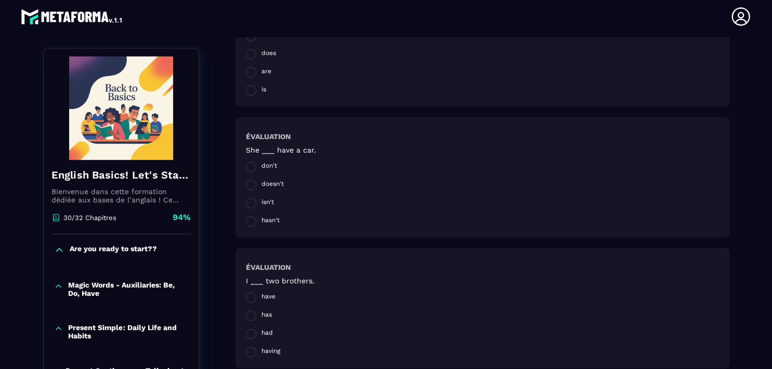
scroll to position [1639, 0]
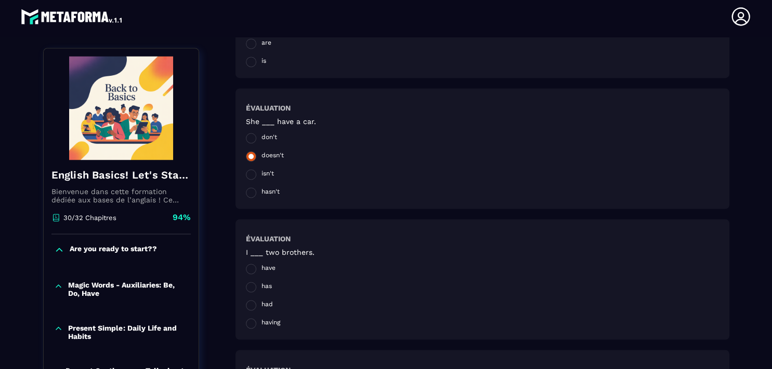
click at [246, 158] on span at bounding box center [251, 156] width 10 height 10
click at [247, 189] on span at bounding box center [251, 193] width 10 height 10
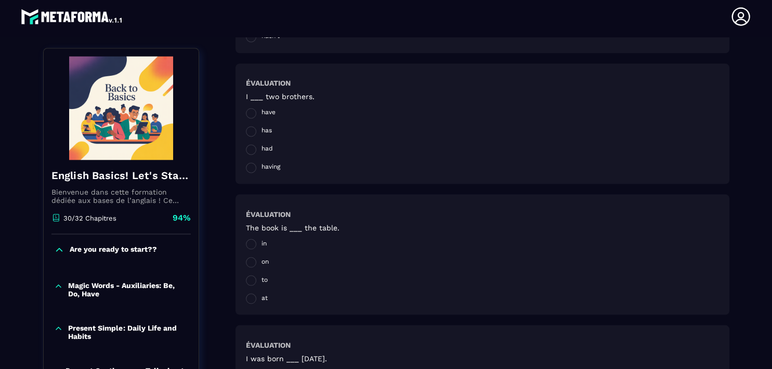
scroll to position [1809, 0]
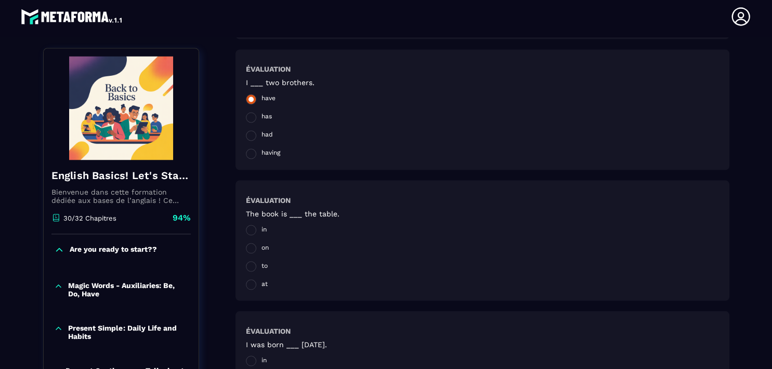
click at [248, 99] on span at bounding box center [251, 99] width 10 height 10
click at [246, 139] on span at bounding box center [251, 135] width 10 height 10
click at [246, 100] on span at bounding box center [251, 99] width 10 height 10
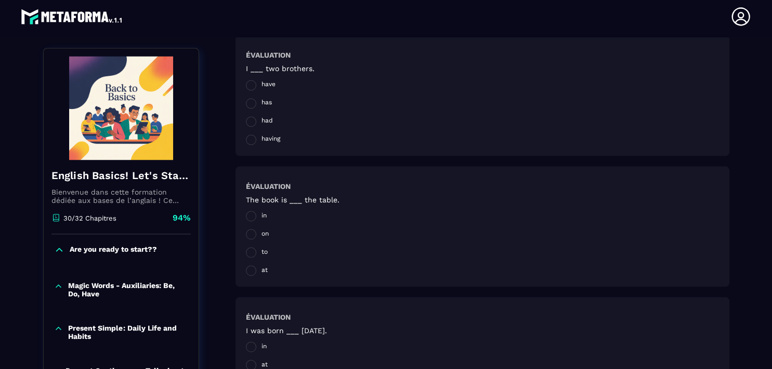
scroll to position [1838, 0]
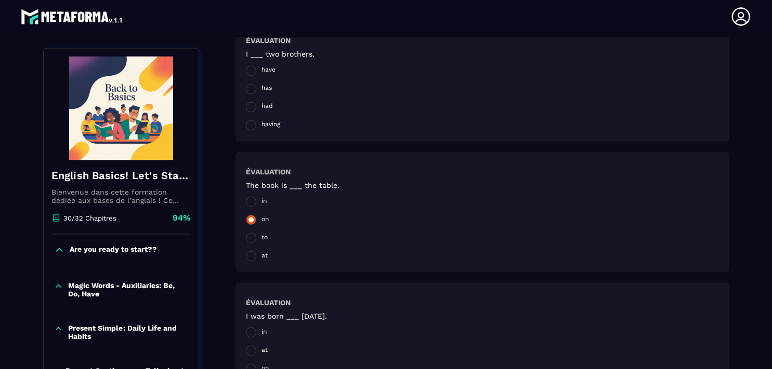
click at [246, 219] on span at bounding box center [251, 220] width 10 height 10
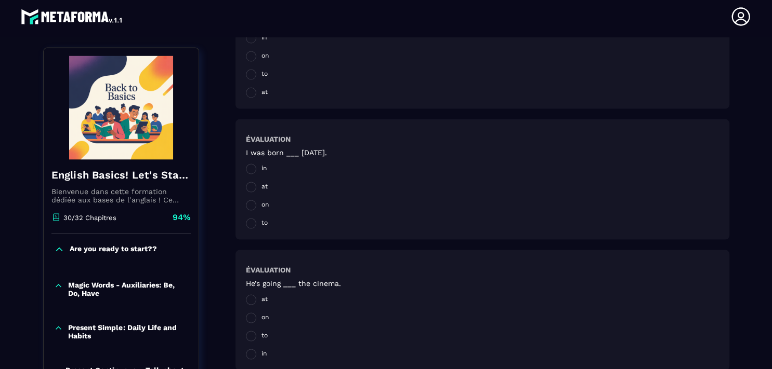
scroll to position [2015, 0]
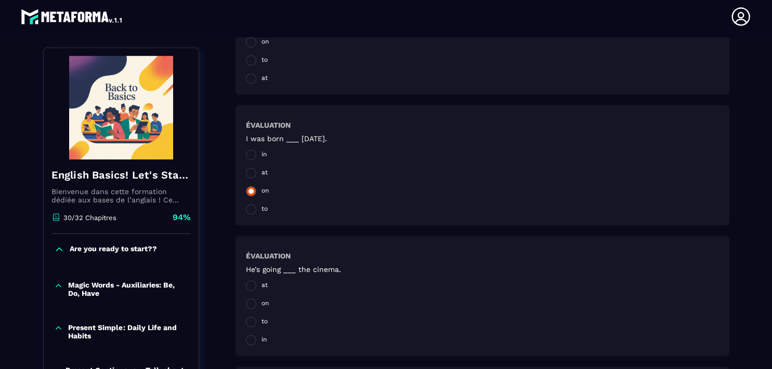
click at [246, 193] on span at bounding box center [251, 192] width 10 height 10
click at [249, 324] on span at bounding box center [251, 323] width 10 height 10
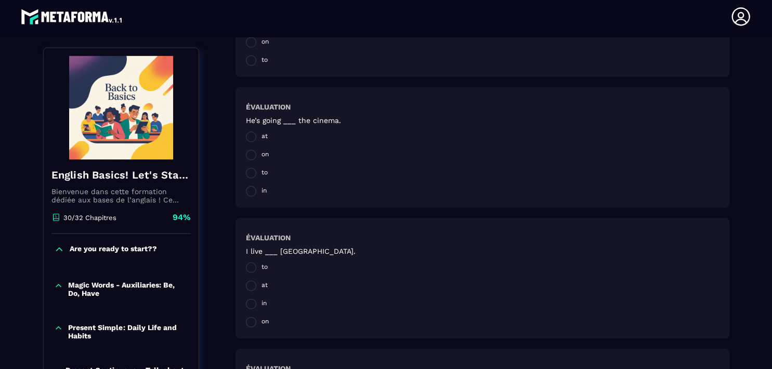
scroll to position [2199, 0]
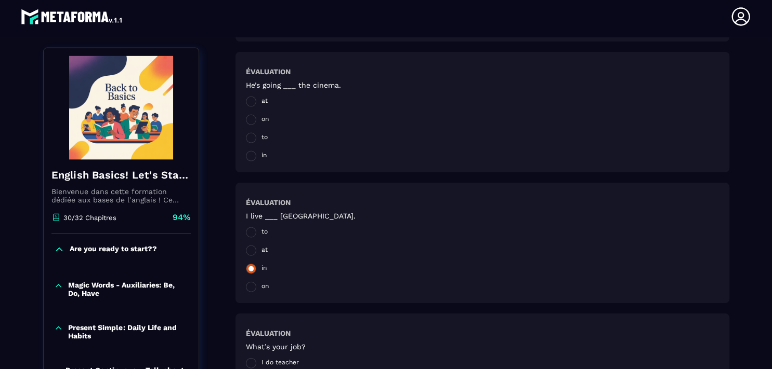
click at [250, 269] on span at bounding box center [251, 269] width 10 height 10
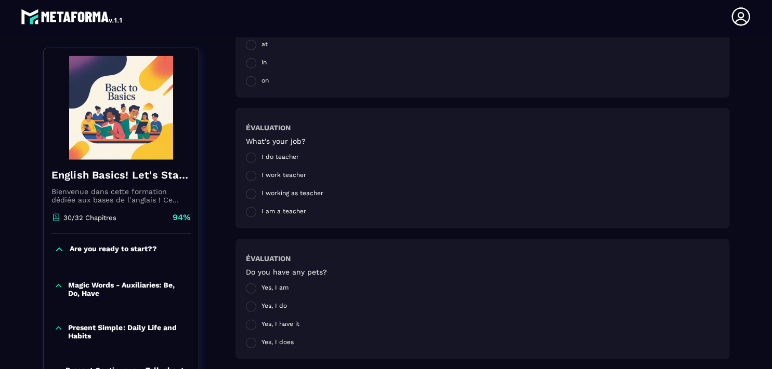
scroll to position [2420, 0]
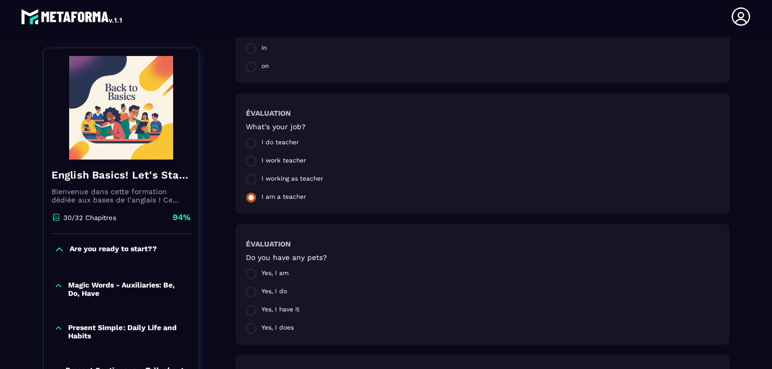
click at [246, 200] on span at bounding box center [251, 198] width 10 height 10
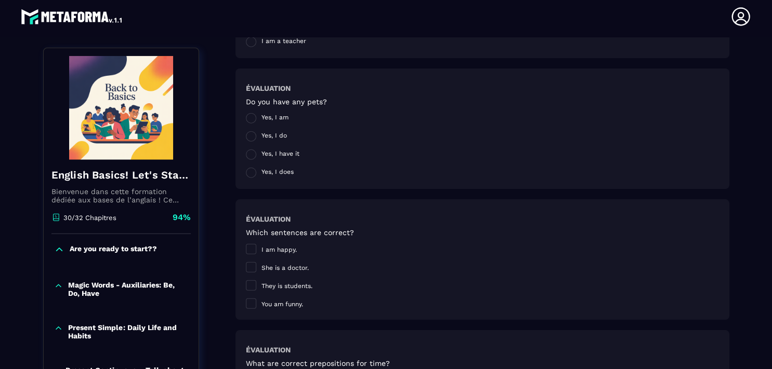
scroll to position [2604, 0]
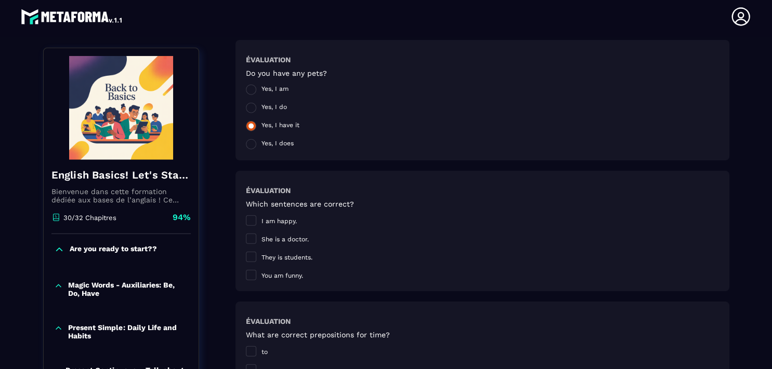
click at [248, 126] on span at bounding box center [251, 126] width 10 height 10
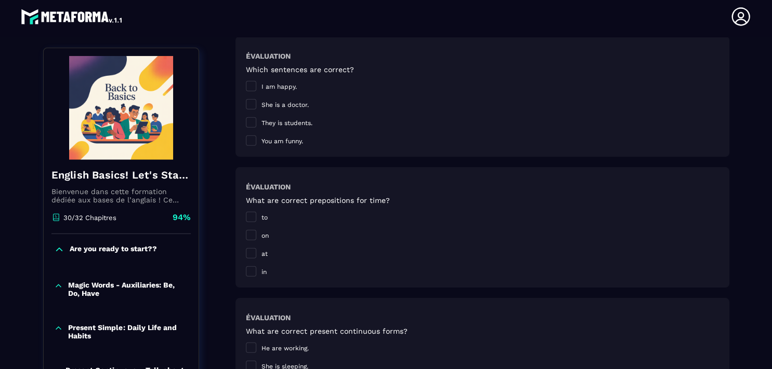
scroll to position [2760, 0]
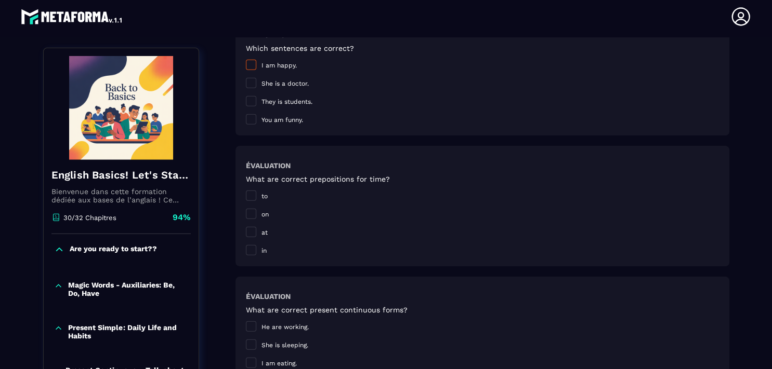
click at [247, 65] on span at bounding box center [251, 65] width 10 height 10
click at [246, 85] on span at bounding box center [251, 83] width 10 height 10
click at [248, 101] on span at bounding box center [251, 101] width 10 height 10
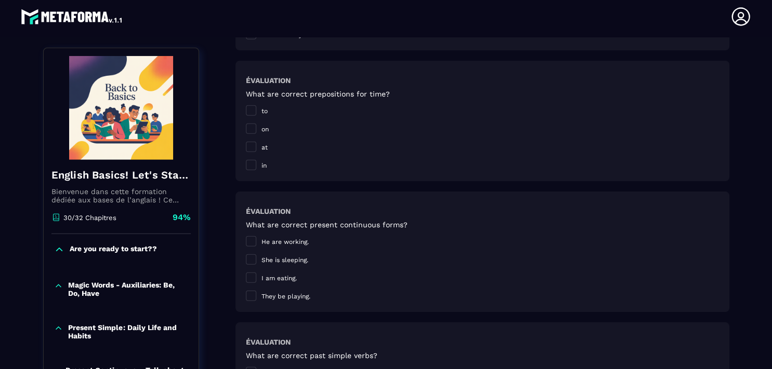
scroll to position [2852, 0]
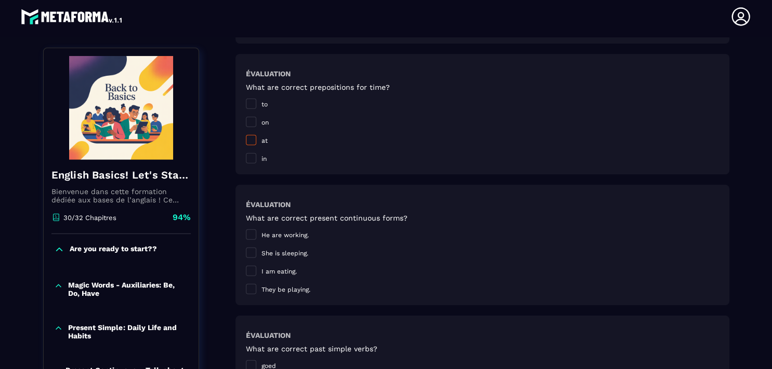
click at [248, 141] on span at bounding box center [251, 140] width 10 height 10
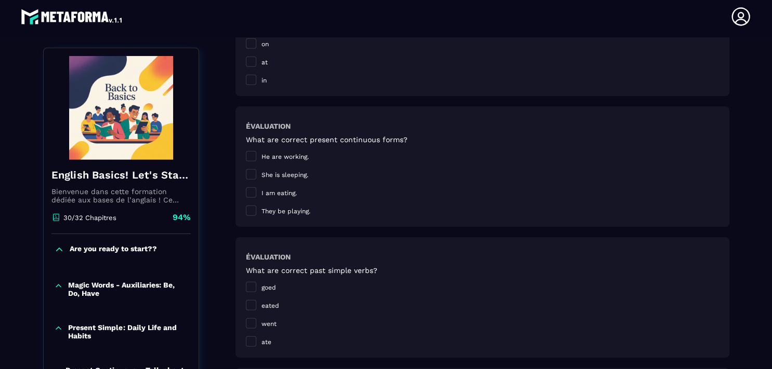
scroll to position [2944, 0]
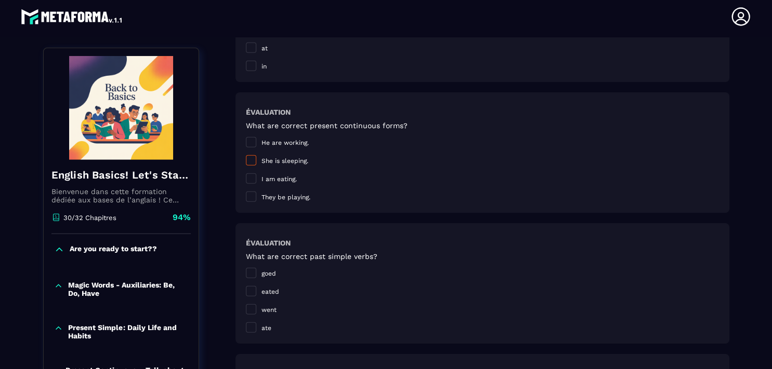
click at [248, 162] on span at bounding box center [251, 160] width 10 height 10
click at [248, 178] on span at bounding box center [251, 179] width 10 height 10
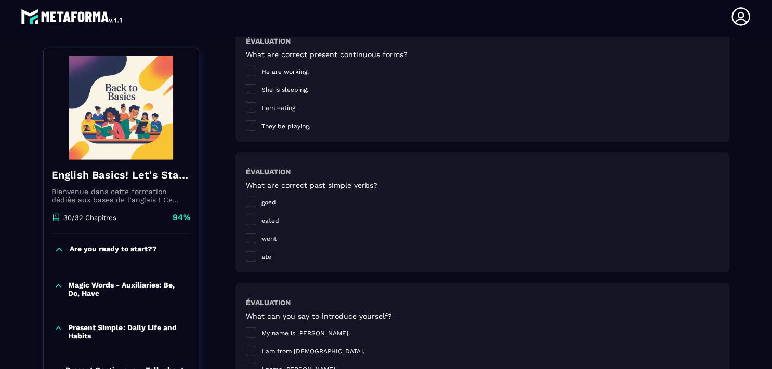
scroll to position [3030, 0]
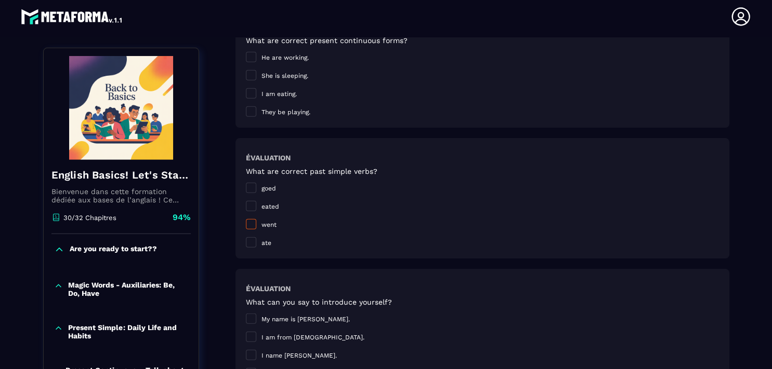
click at [248, 227] on span at bounding box center [251, 224] width 10 height 10
click at [246, 246] on span at bounding box center [251, 242] width 10 height 10
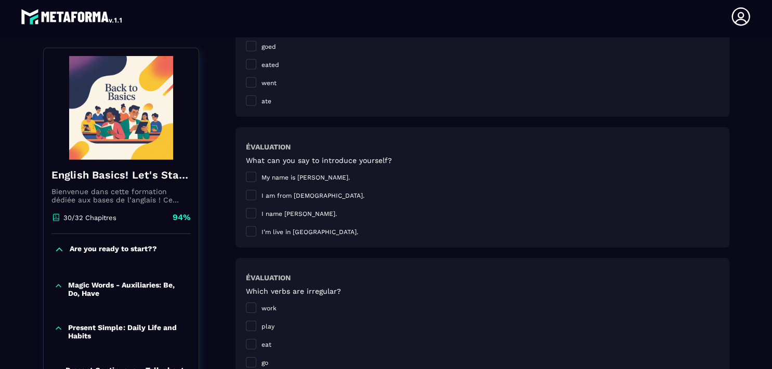
scroll to position [3178, 0]
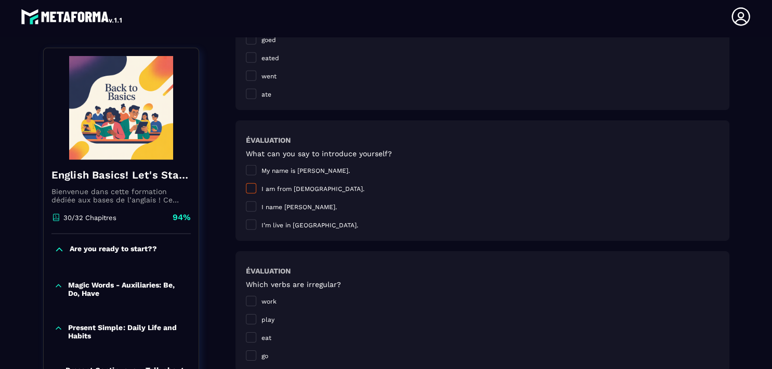
click at [246, 189] on span at bounding box center [251, 188] width 10 height 10
click at [246, 168] on span at bounding box center [251, 170] width 10 height 10
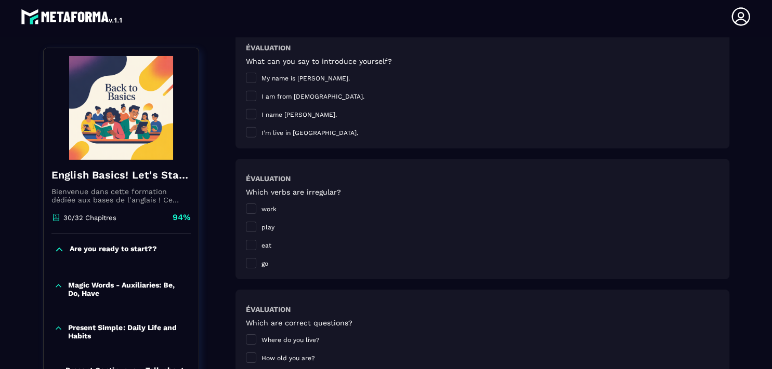
scroll to position [3299, 0]
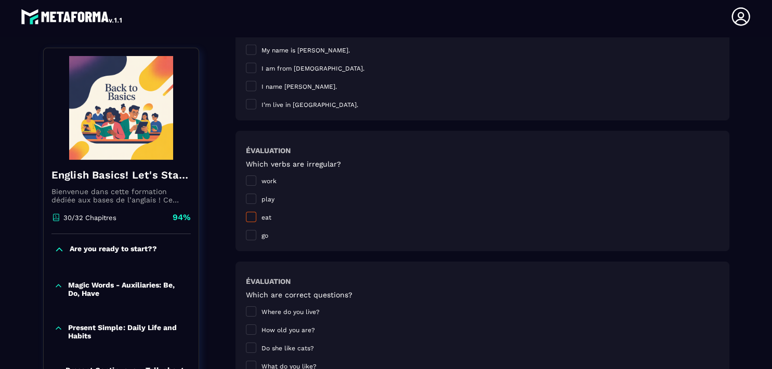
click at [248, 216] on span at bounding box center [251, 217] width 10 height 10
click at [248, 236] on span at bounding box center [251, 235] width 10 height 10
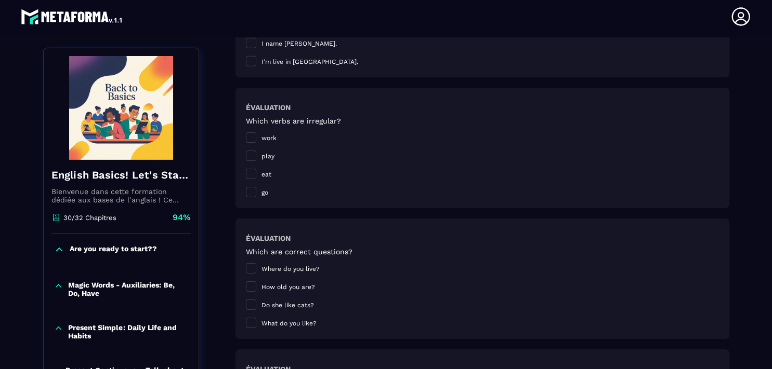
scroll to position [3370, 0]
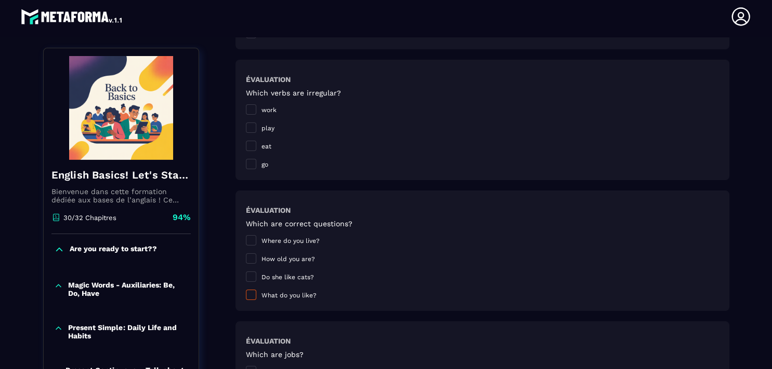
click at [246, 295] on span at bounding box center [251, 295] width 10 height 10
click at [246, 259] on span at bounding box center [251, 259] width 10 height 10
click at [246, 241] on span at bounding box center [251, 240] width 10 height 10
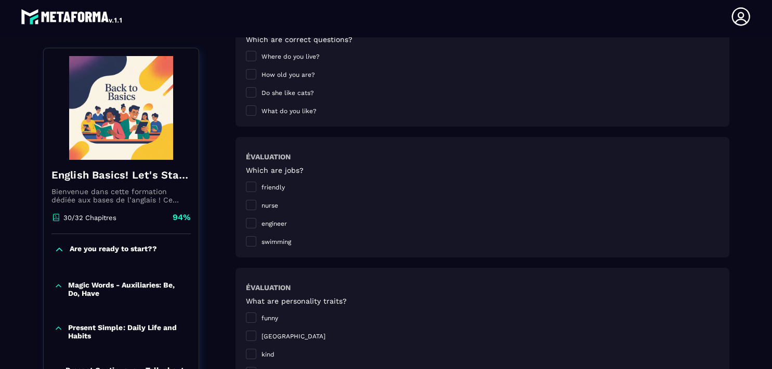
scroll to position [3590, 0]
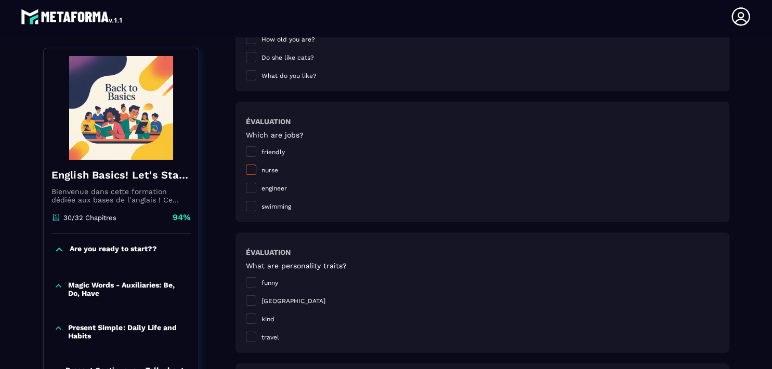
click at [248, 167] on span at bounding box center [251, 170] width 10 height 10
click at [247, 188] on span at bounding box center [251, 188] width 10 height 10
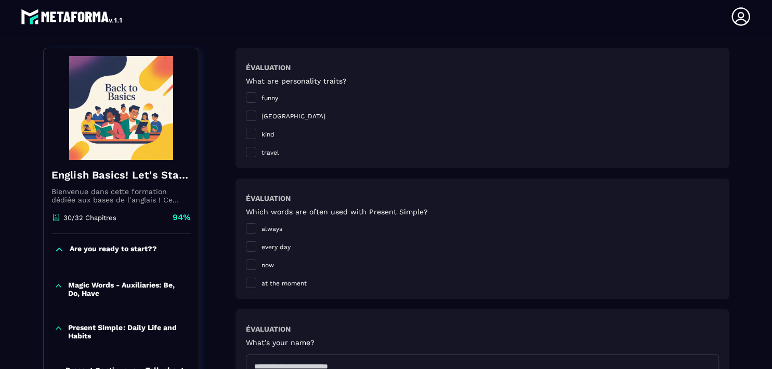
scroll to position [3782, 0]
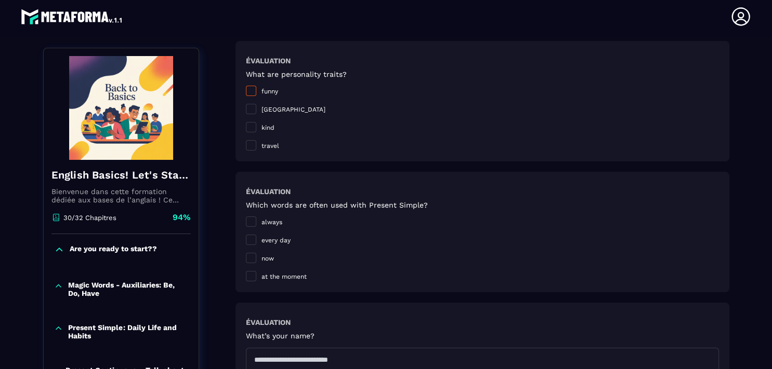
click at [246, 90] on span at bounding box center [251, 91] width 10 height 10
click at [247, 129] on span at bounding box center [251, 127] width 10 height 10
click at [247, 274] on span at bounding box center [251, 276] width 10 height 10
click at [246, 223] on span at bounding box center [251, 222] width 10 height 10
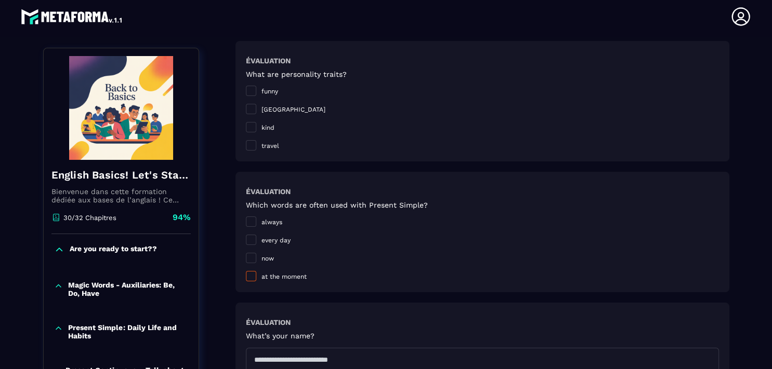
click at [246, 276] on span at bounding box center [251, 276] width 10 height 10
click at [246, 241] on span at bounding box center [251, 240] width 10 height 10
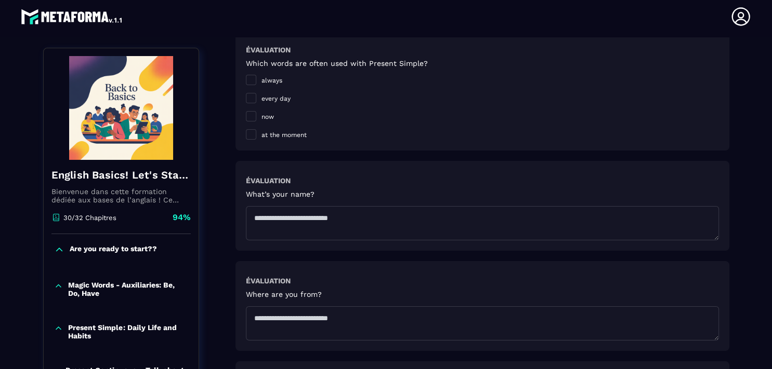
scroll to position [3973, 0]
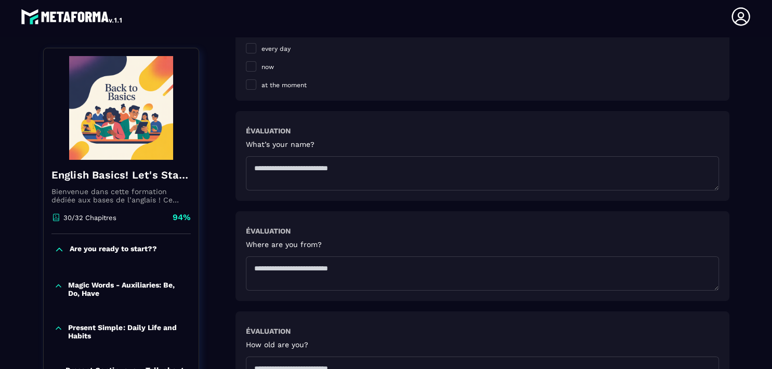
click at [270, 174] on textarea at bounding box center [482, 173] width 473 height 34
type textarea "**********"
click at [273, 270] on textarea at bounding box center [482, 274] width 473 height 34
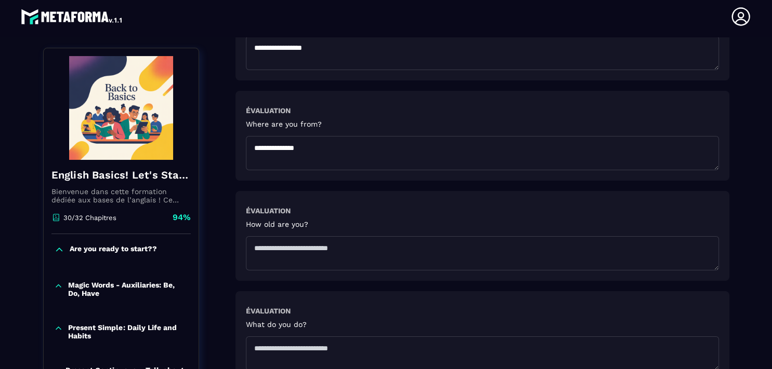
scroll to position [4122, 0]
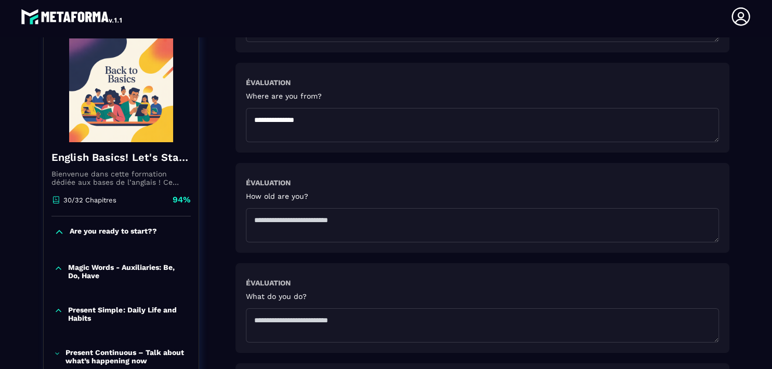
type textarea "**********"
click at [288, 213] on textarea at bounding box center [482, 225] width 473 height 34
type textarea "**********"
click at [264, 321] on textarea at bounding box center [482, 326] width 473 height 34
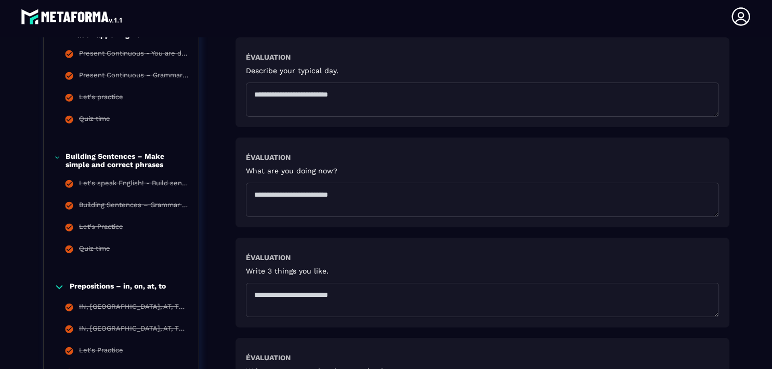
scroll to position [4434, 0]
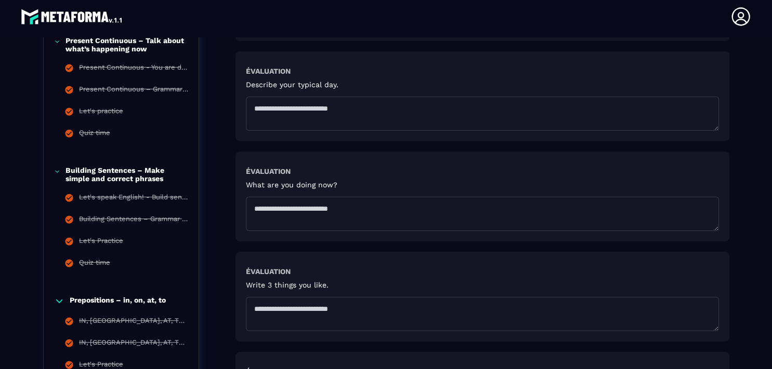
type textarea "**********"
click at [285, 104] on textarea at bounding box center [482, 114] width 473 height 34
click at [280, 308] on textarea at bounding box center [482, 314] width 473 height 34
type textarea "**********"
click at [288, 105] on textarea at bounding box center [482, 114] width 473 height 34
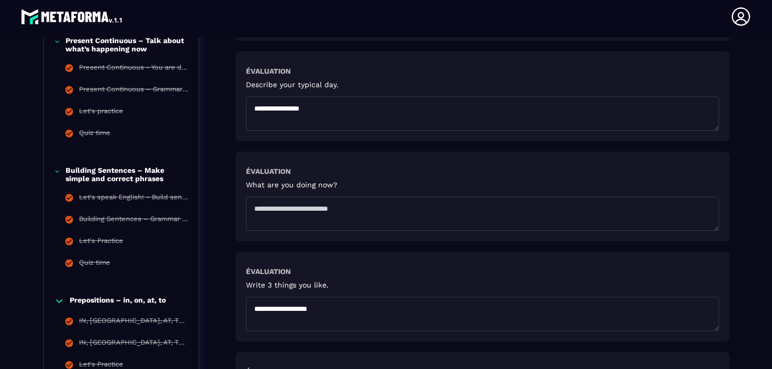
type textarea "**********"
click at [266, 207] on textarea at bounding box center [482, 214] width 473 height 34
click at [260, 303] on textarea "**********" at bounding box center [482, 314] width 473 height 34
click at [326, 308] on textarea "**********" at bounding box center [482, 314] width 473 height 34
click at [276, 208] on textarea "**********" at bounding box center [482, 214] width 473 height 34
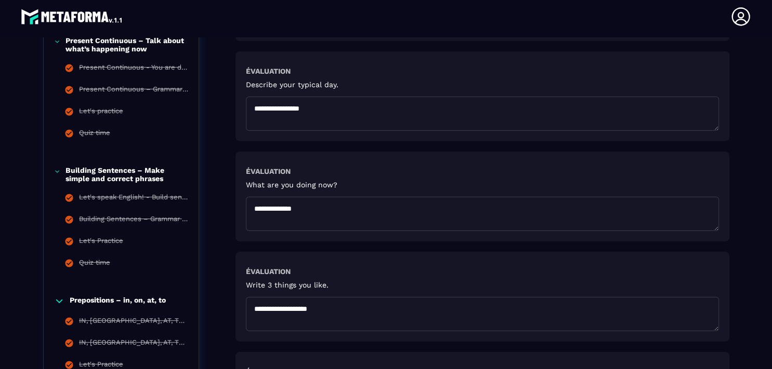
click at [253, 207] on textarea "**********" at bounding box center [482, 214] width 473 height 34
click at [323, 218] on textarea "**********" at bounding box center [482, 214] width 473 height 34
type textarea "**********"
click at [327, 309] on textarea "**********" at bounding box center [482, 314] width 473 height 34
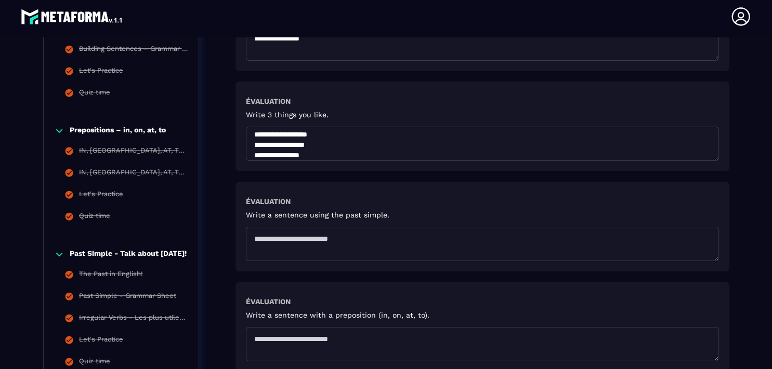
scroll to position [4647, 0]
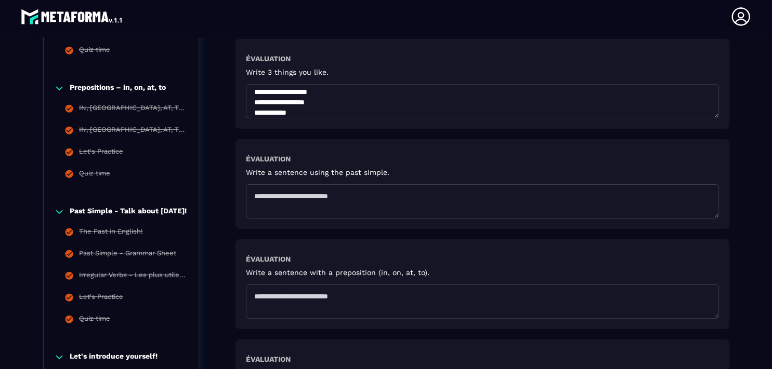
type textarea "**********"
click at [282, 201] on textarea at bounding box center [482, 201] width 473 height 34
click at [325, 194] on textarea "**********" at bounding box center [482, 201] width 473 height 34
type textarea "**********"
click at [267, 297] on textarea at bounding box center [482, 302] width 473 height 34
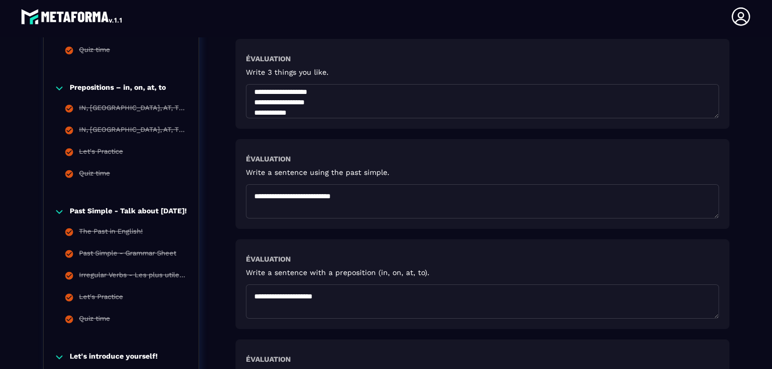
click at [304, 295] on textarea "**********" at bounding box center [482, 302] width 473 height 34
click at [343, 298] on textarea "**********" at bounding box center [482, 302] width 473 height 34
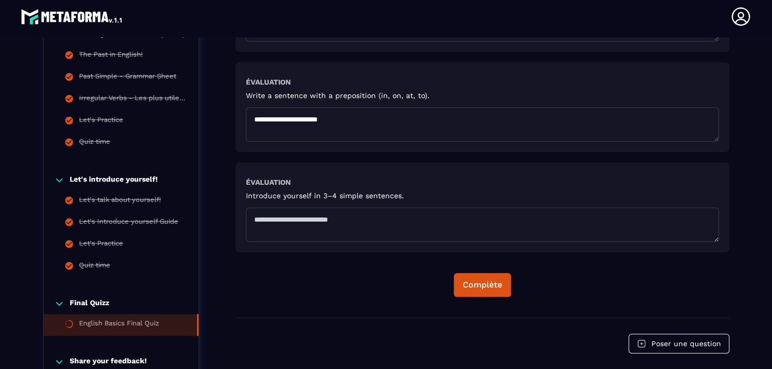
scroll to position [4853, 0]
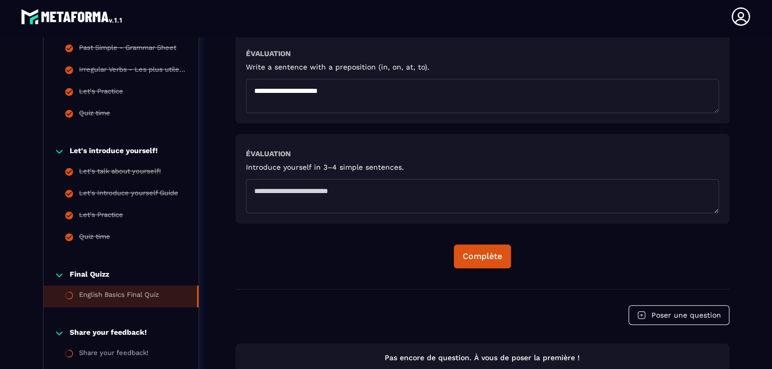
type textarea "**********"
click at [260, 188] on textarea at bounding box center [482, 196] width 473 height 34
type textarea "**********"
click at [468, 252] on div "Complète" at bounding box center [482, 256] width 39 height 10
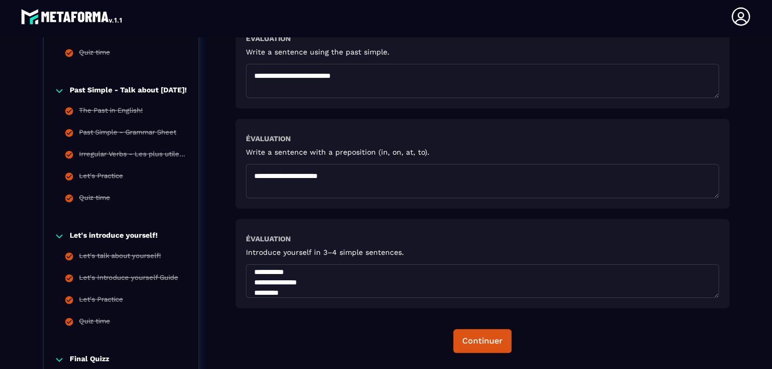
scroll to position [4931, 0]
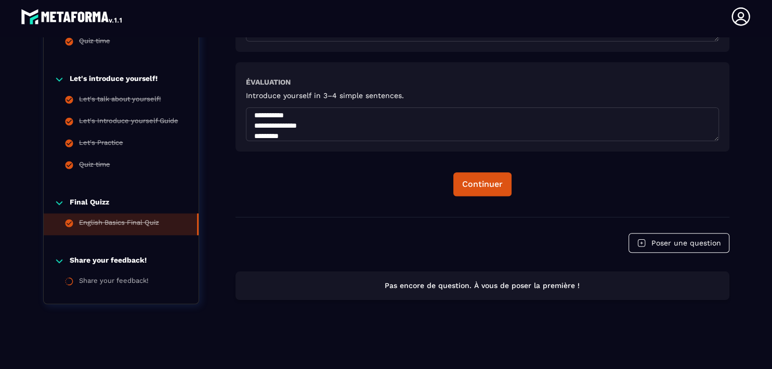
click at [93, 256] on p "Share your feedback!" at bounding box center [108, 261] width 77 height 10
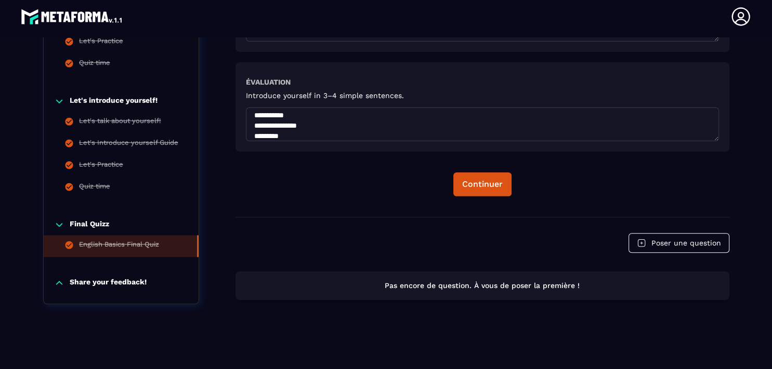
click at [88, 278] on p "Share your feedback!" at bounding box center [108, 283] width 77 height 10
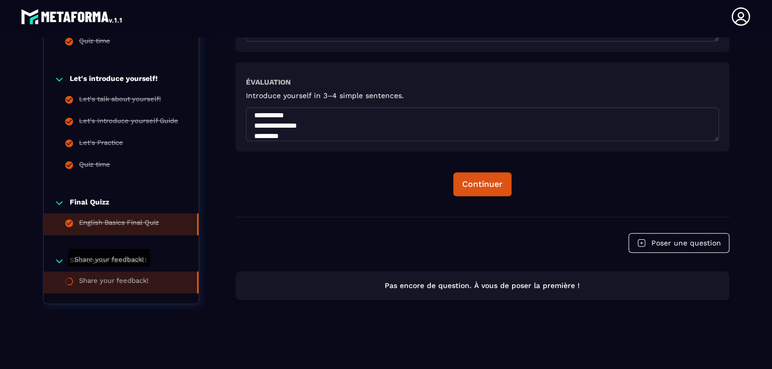
click at [96, 277] on div "Share your feedback!" at bounding box center [114, 282] width 70 height 11
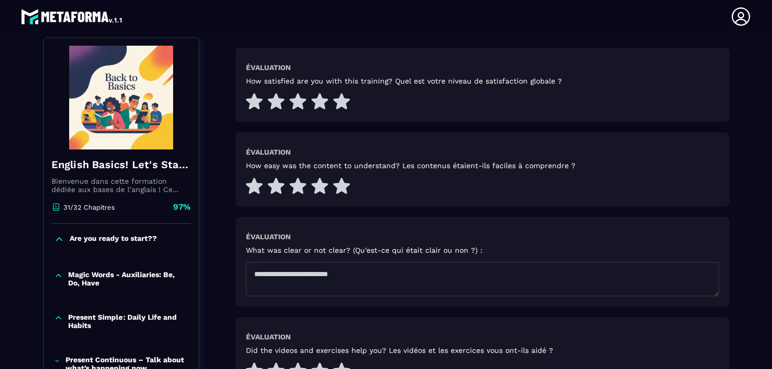
scroll to position [108, 0]
click at [316, 102] on icon at bounding box center [319, 102] width 17 height 16
click at [313, 187] on icon at bounding box center [319, 186] width 17 height 16
click at [288, 280] on textarea at bounding box center [482, 279] width 473 height 34
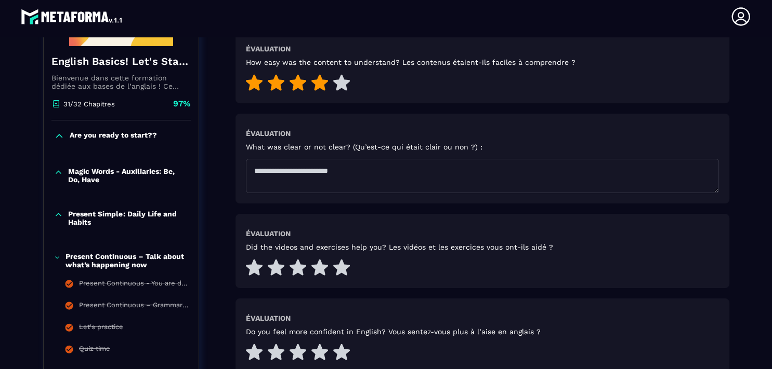
scroll to position [249, 0]
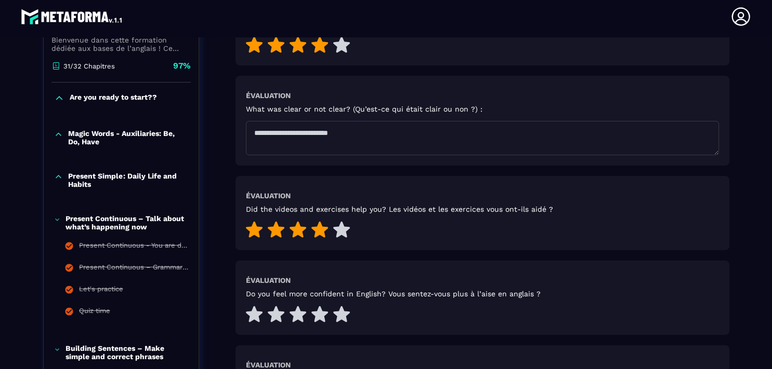
click at [319, 227] on icon at bounding box center [319, 230] width 17 height 16
click at [294, 319] on icon at bounding box center [297, 315] width 17 height 16
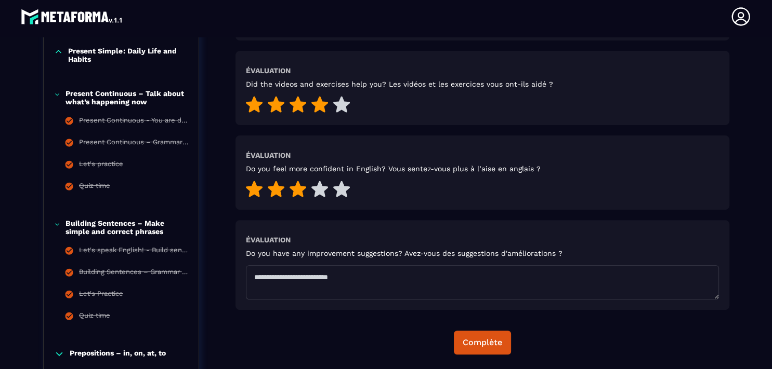
scroll to position [385, 0]
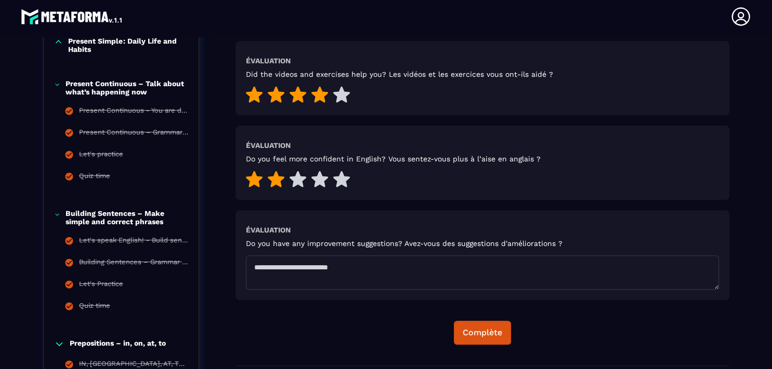
click at [271, 180] on icon at bounding box center [276, 179] width 17 height 16
click at [275, 267] on textarea at bounding box center [482, 273] width 473 height 34
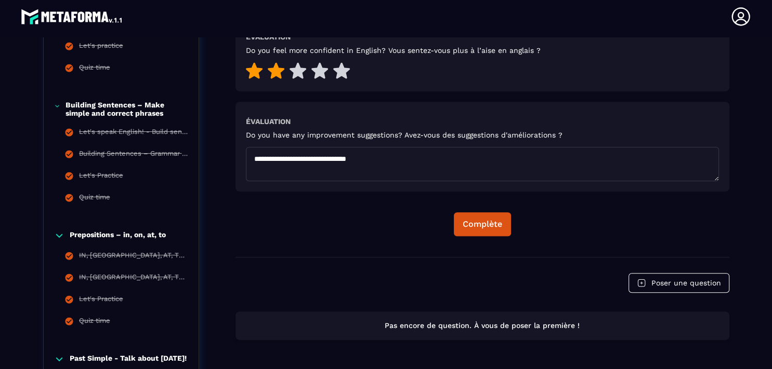
scroll to position [542, 0]
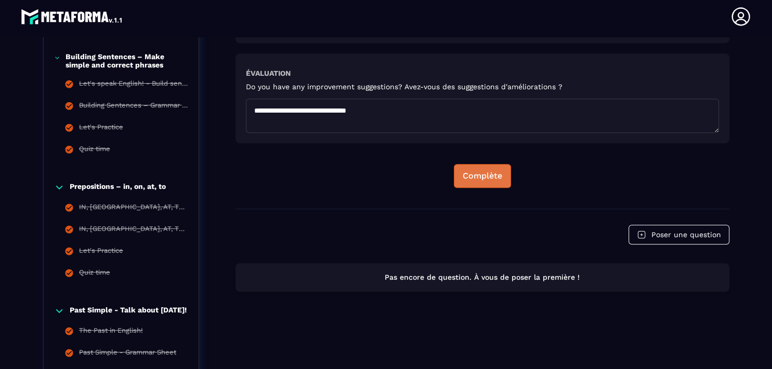
type textarea "**********"
click at [469, 177] on div "Complète" at bounding box center [482, 176] width 39 height 10
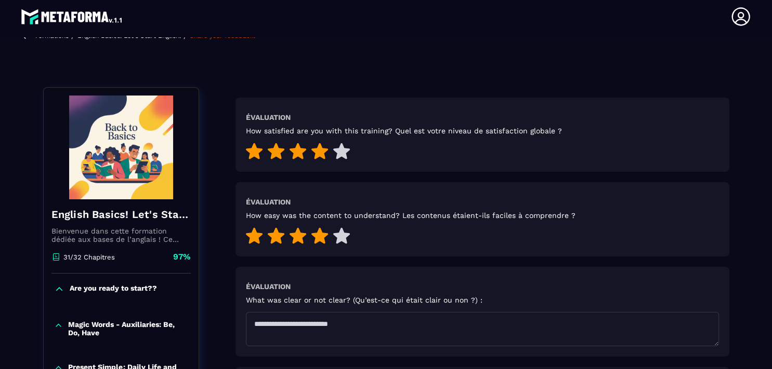
scroll to position [100, 0]
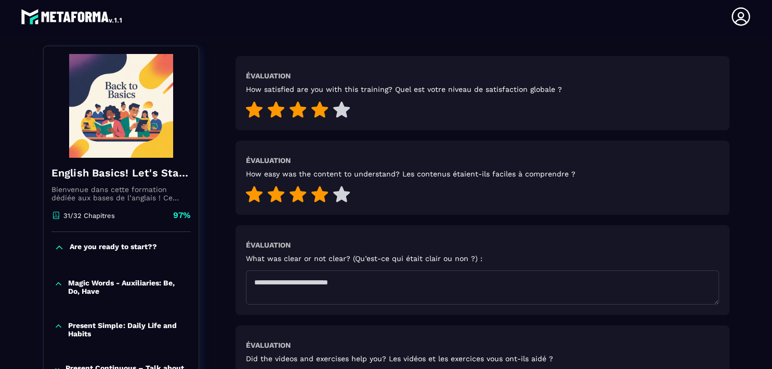
click at [58, 246] on icon at bounding box center [59, 248] width 10 height 10
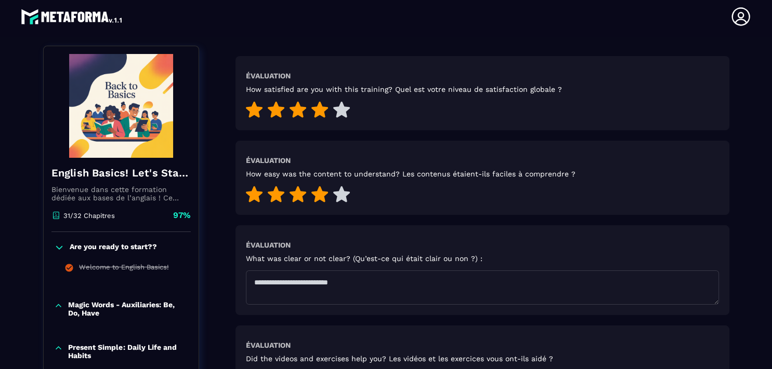
click at [58, 246] on icon at bounding box center [59, 247] width 6 height 3
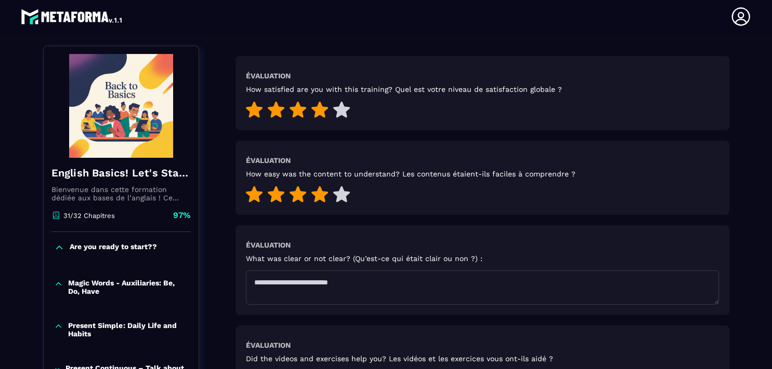
click at [57, 284] on icon at bounding box center [58, 284] width 9 height 10
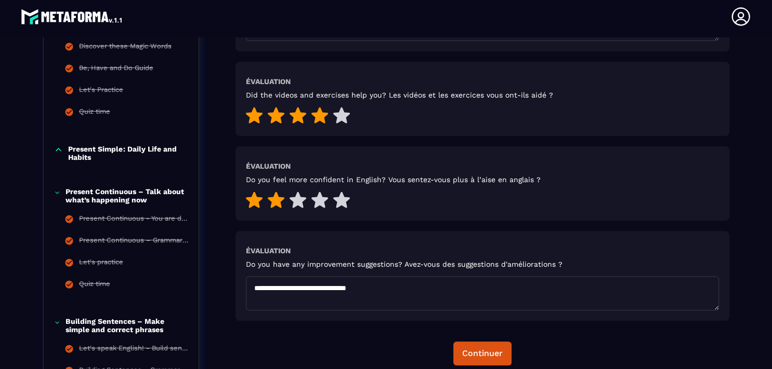
scroll to position [403, 0]
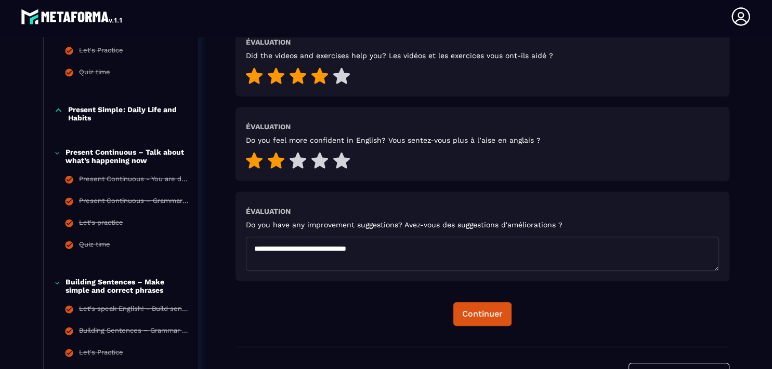
click at [55, 153] on icon at bounding box center [57, 153] width 6 height 10
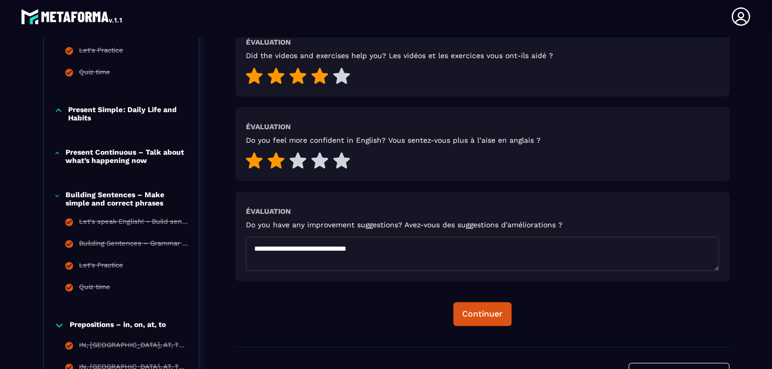
click at [54, 113] on icon at bounding box center [58, 110] width 9 height 10
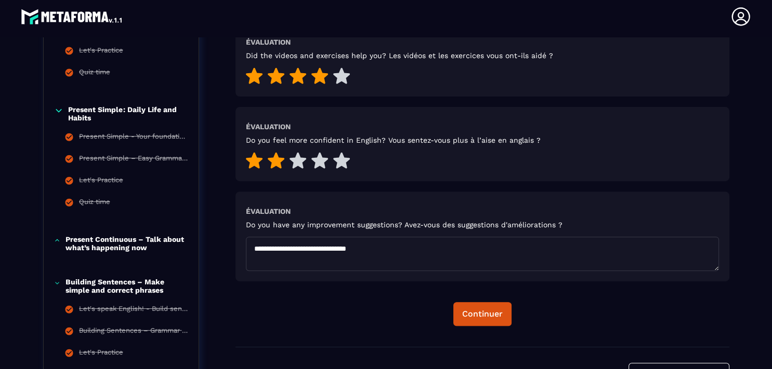
click at [54, 113] on icon at bounding box center [58, 110] width 9 height 10
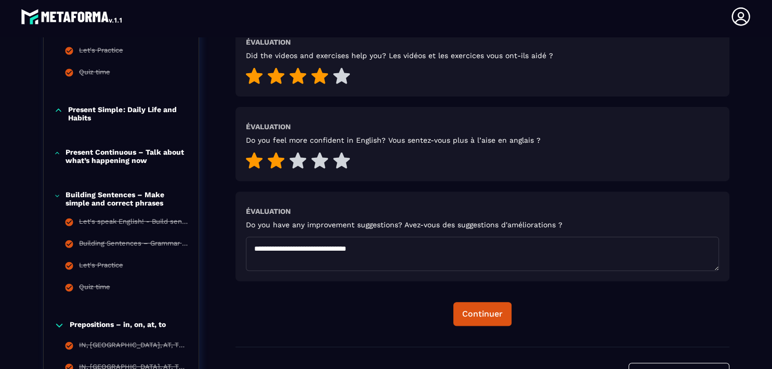
click at [57, 196] on div "Building Sentences – Make simple and correct phrases" at bounding box center [121, 199] width 155 height 17
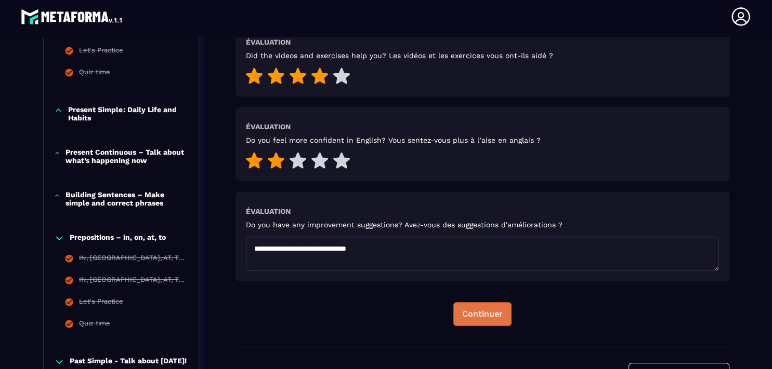
click at [487, 314] on div "Continuer" at bounding box center [482, 314] width 41 height 10
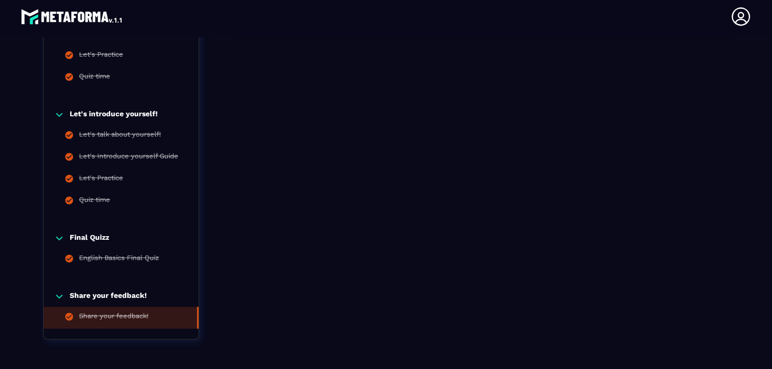
scroll to position [846, 0]
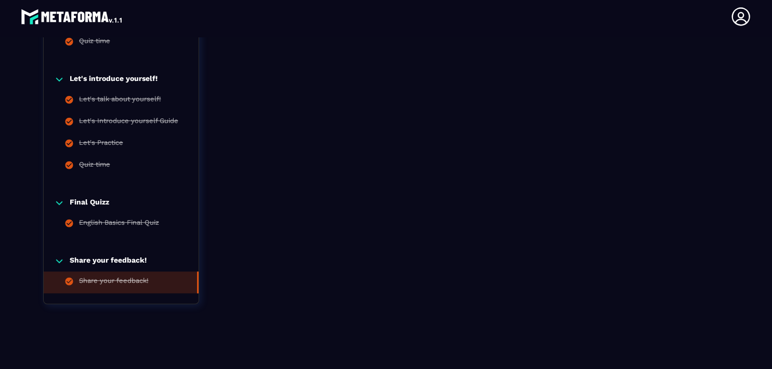
click at [140, 291] on div "Share your feedback! Share your feedback!" at bounding box center [121, 275] width 155 height 58
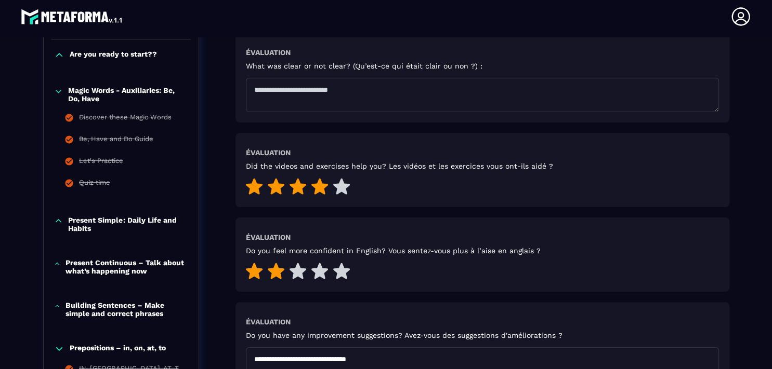
scroll to position [0, 0]
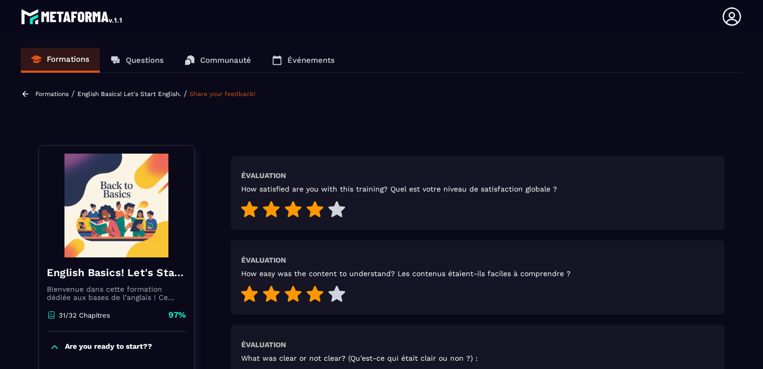
click at [62, 313] on p "31/32 Chapitres" at bounding box center [84, 316] width 51 height 8
click at [109, 273] on h4 "English Basics! Let's Start English." at bounding box center [116, 273] width 139 height 15
click at [111, 226] on img at bounding box center [116, 206] width 139 height 104
click at [209, 95] on link "Share your feedback!" at bounding box center [222, 93] width 65 height 7
click at [110, 91] on p "English Basics! Let's Start English." at bounding box center [128, 93] width 103 height 7
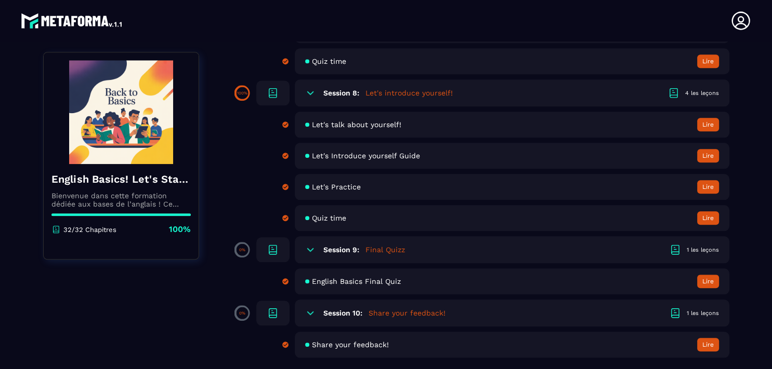
scroll to position [1129, 0]
click at [706, 338] on button "Lire" at bounding box center [708, 345] width 22 height 14
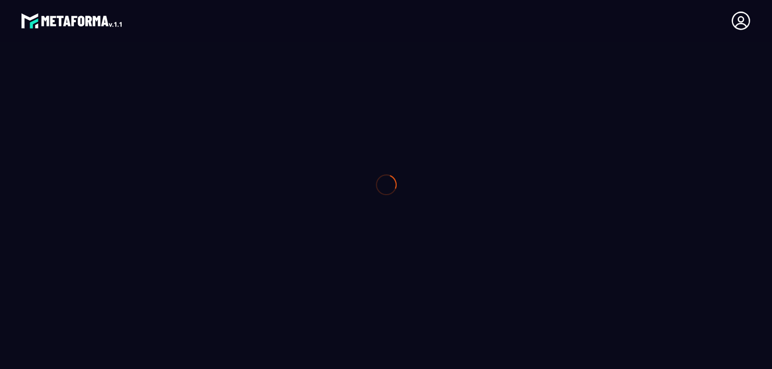
type textarea "**********"
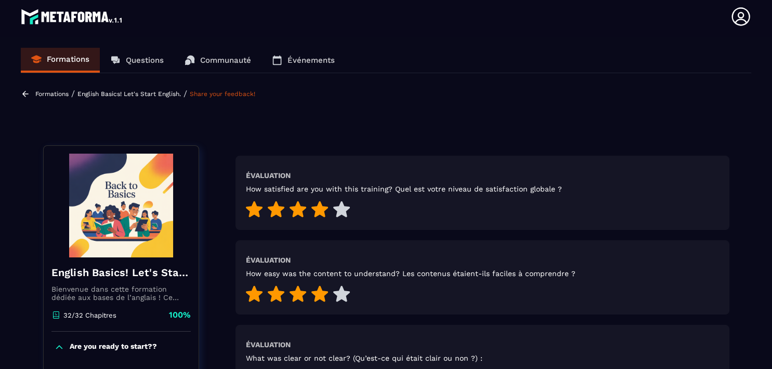
click at [103, 95] on p "English Basics! Let's Start English." at bounding box center [128, 93] width 103 height 7
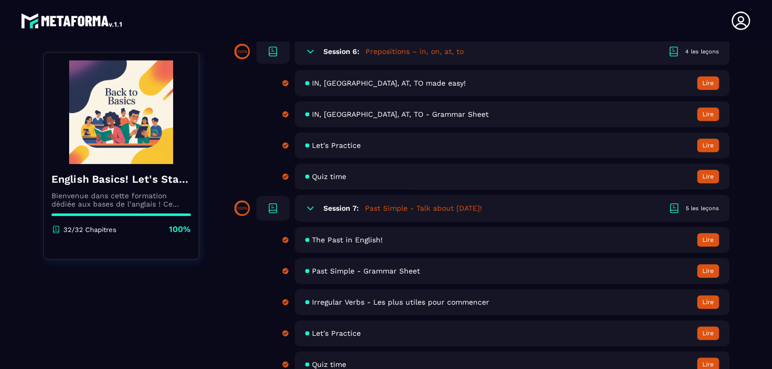
scroll to position [996, 0]
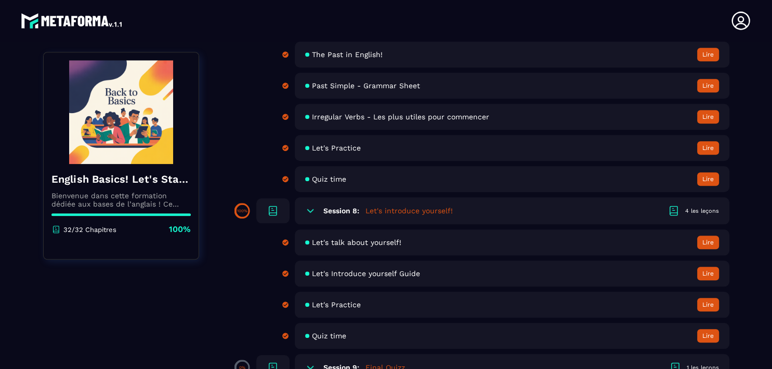
click at [270, 217] on icon at bounding box center [273, 211] width 12 height 12
click at [691, 215] on div "4 les leçons" at bounding box center [702, 211] width 34 height 8
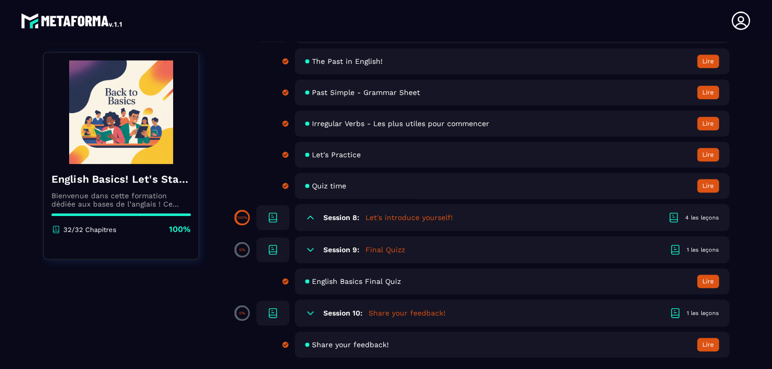
click at [239, 250] on p "0%" at bounding box center [242, 250] width 6 height 5
click at [308, 248] on icon at bounding box center [310, 249] width 6 height 3
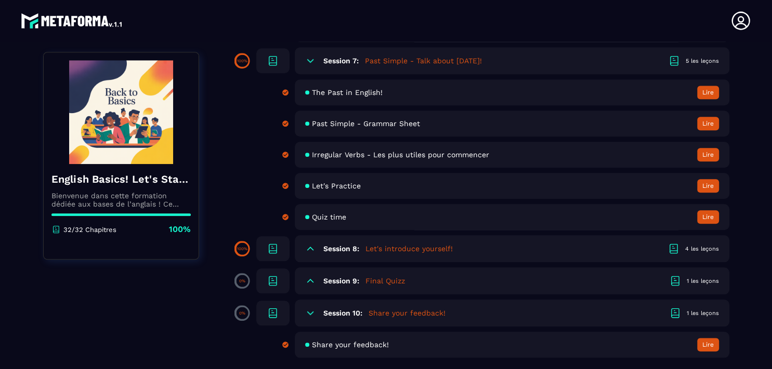
scroll to position [972, 0]
click at [309, 276] on icon at bounding box center [310, 281] width 10 height 10
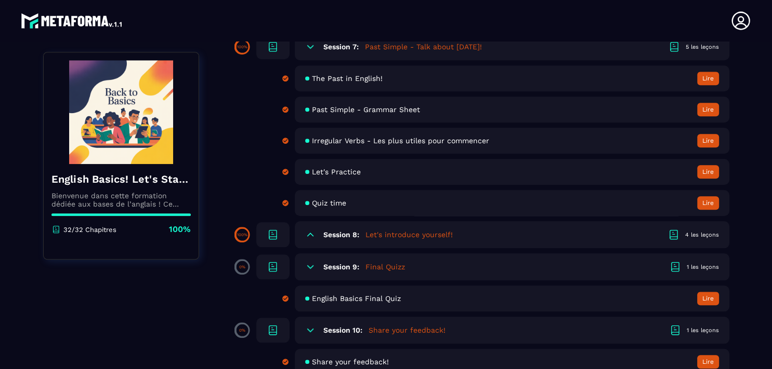
click at [702, 270] on div "1 les leçons" at bounding box center [702, 267] width 32 height 8
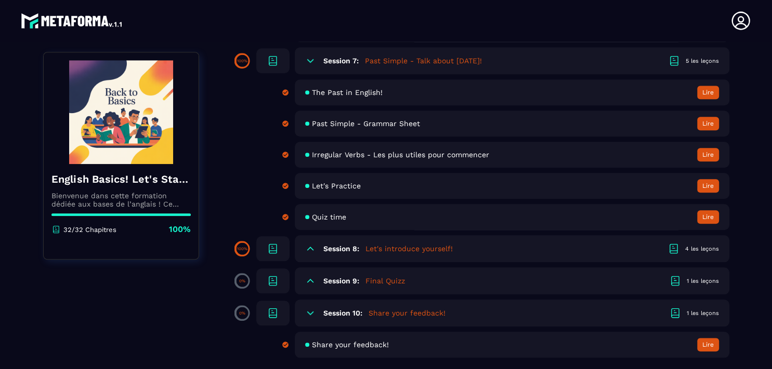
click at [702, 278] on div "1 les leçons" at bounding box center [702, 282] width 32 height 8
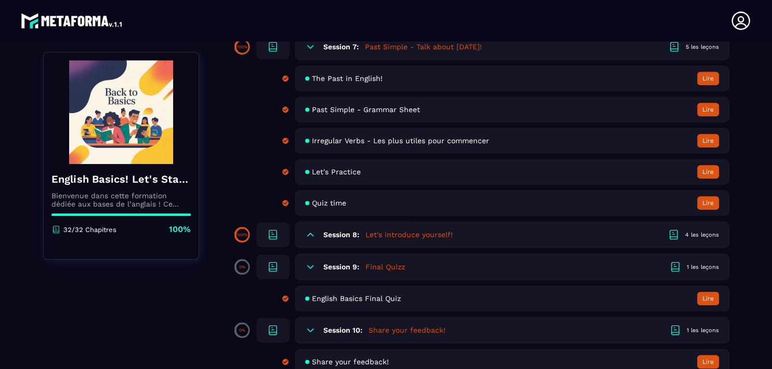
click at [238, 273] on span at bounding box center [242, 267] width 12 height 12
click at [341, 271] on h6 "Session 9:" at bounding box center [341, 267] width 36 height 8
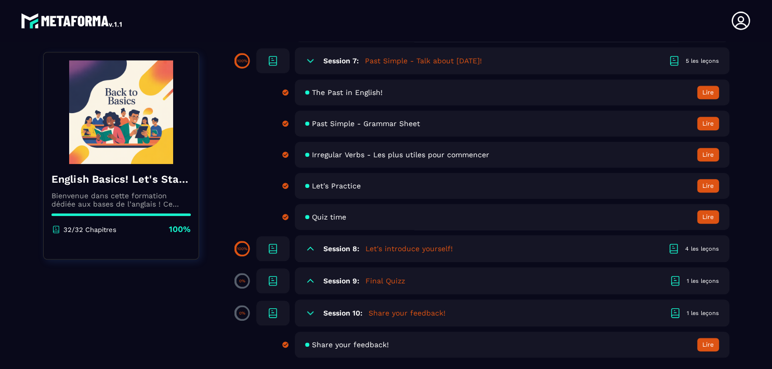
click at [341, 277] on h6 "Session 9:" at bounding box center [341, 281] width 36 height 8
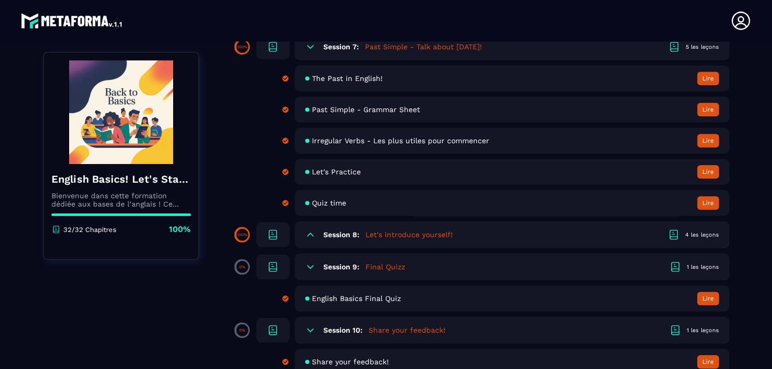
click at [378, 272] on h5 "Final Quizz" at bounding box center [384, 267] width 39 height 10
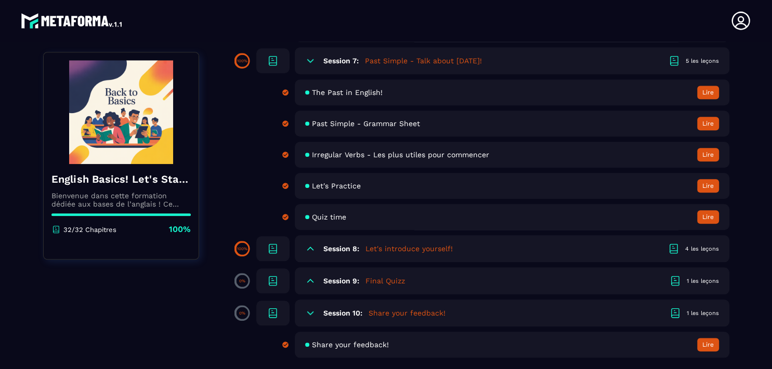
click at [378, 276] on h5 "Final Quizz" at bounding box center [384, 281] width 39 height 10
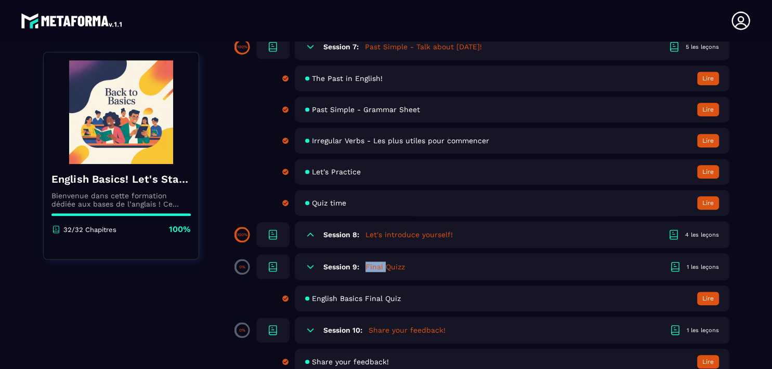
click at [704, 51] on div "5 les leçons" at bounding box center [701, 47] width 33 height 8
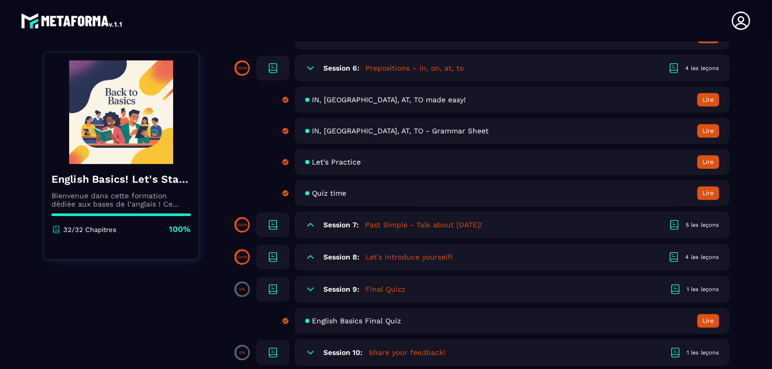
scroll to position [846, 0]
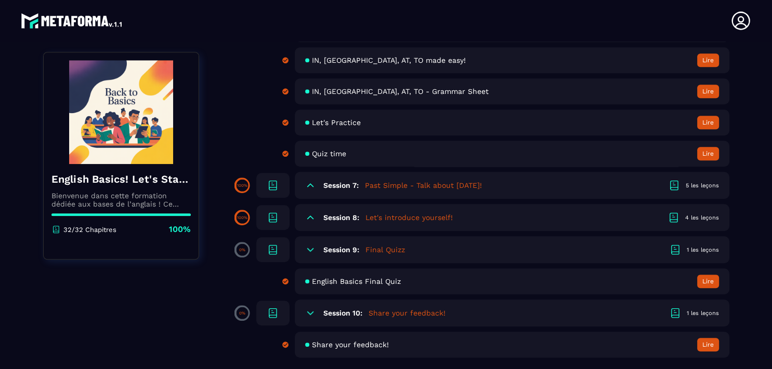
click at [701, 275] on button "Lire" at bounding box center [708, 282] width 22 height 14
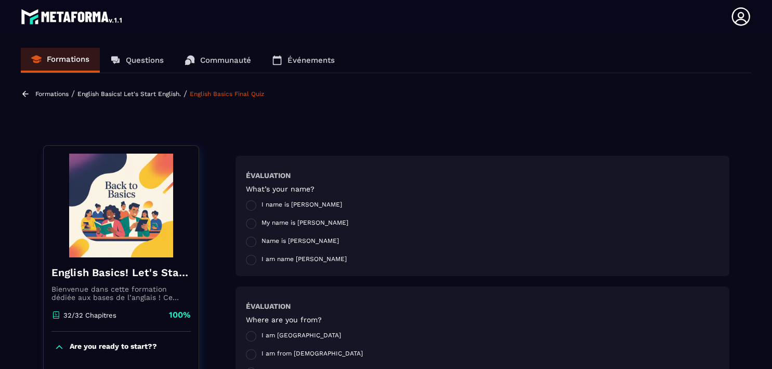
click at [47, 92] on p "Formations" at bounding box center [51, 93] width 33 height 7
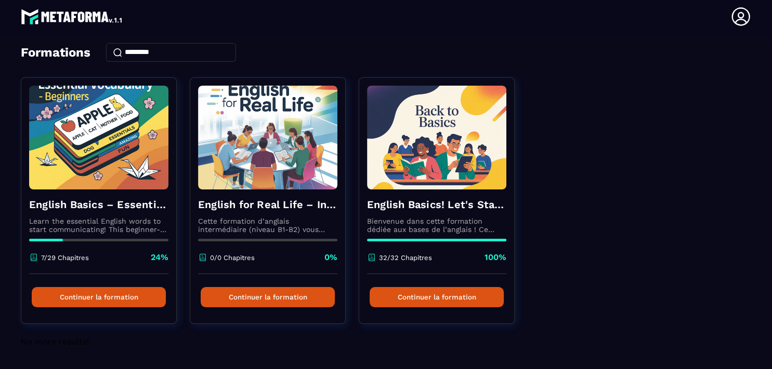
scroll to position [56, 0]
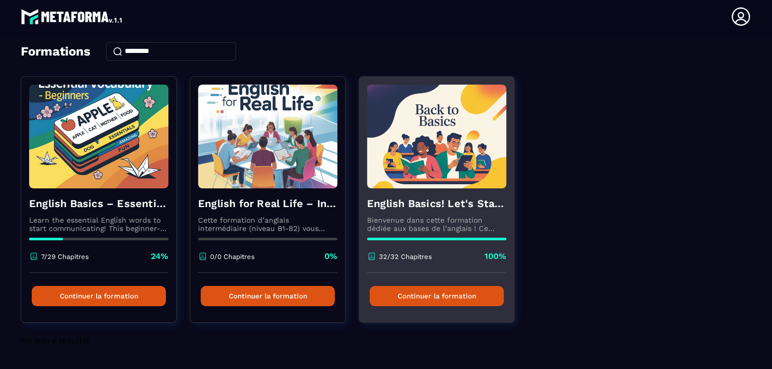
click at [440, 291] on button "Continuer la formation" at bounding box center [436, 296] width 134 height 20
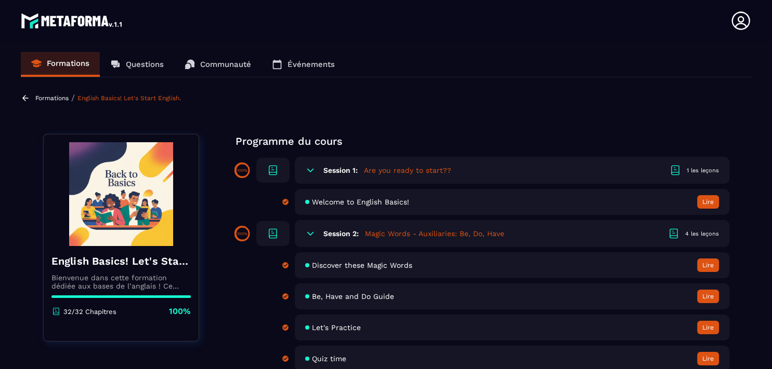
click at [57, 98] on p "Formations" at bounding box center [51, 98] width 33 height 7
